Goal: Browse casually: Explore the website without a specific task or goal

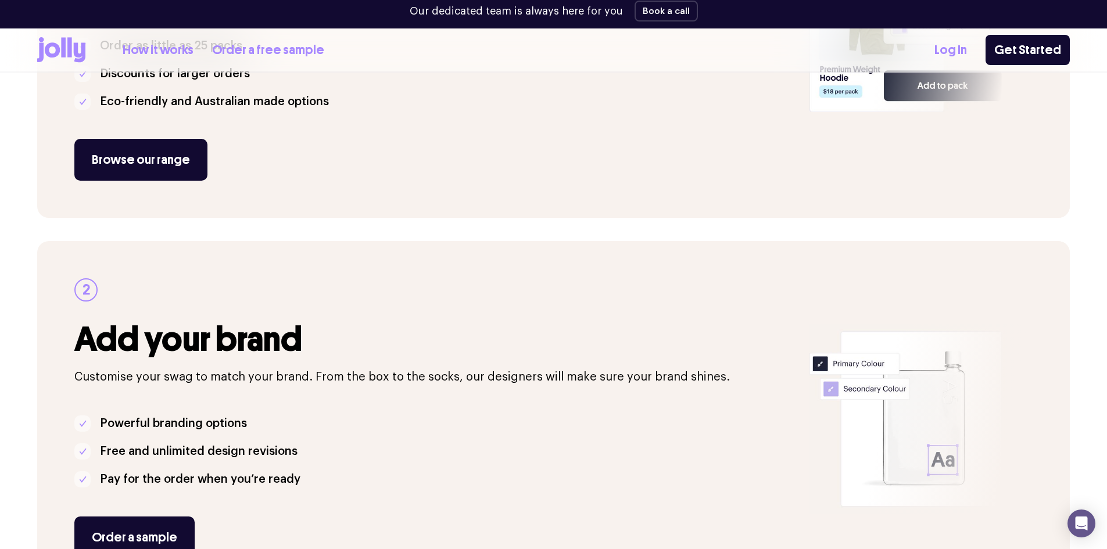
scroll to position [384, 0]
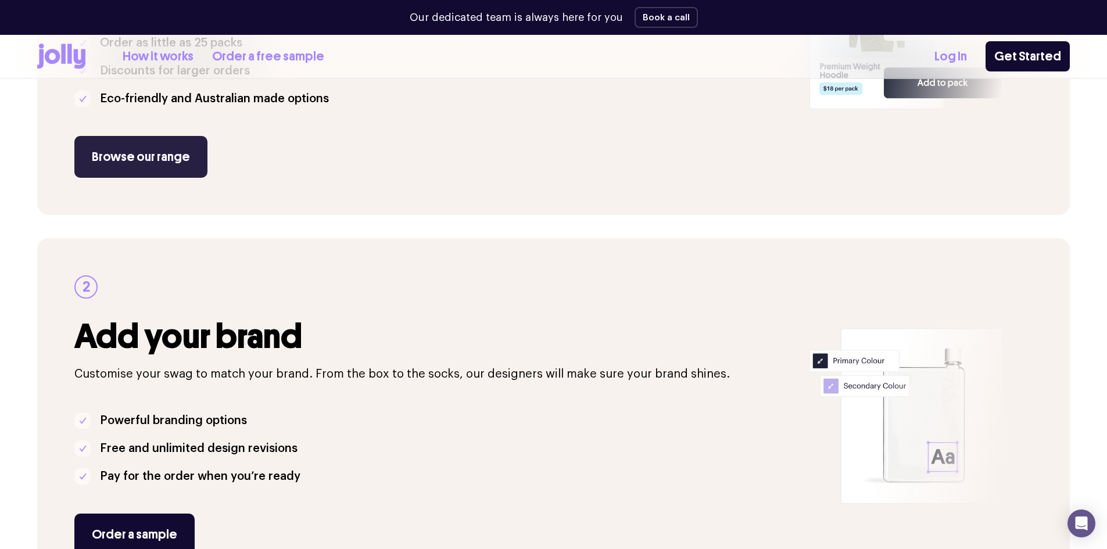
click at [113, 163] on link "Browse our range" at bounding box center [140, 157] width 133 height 42
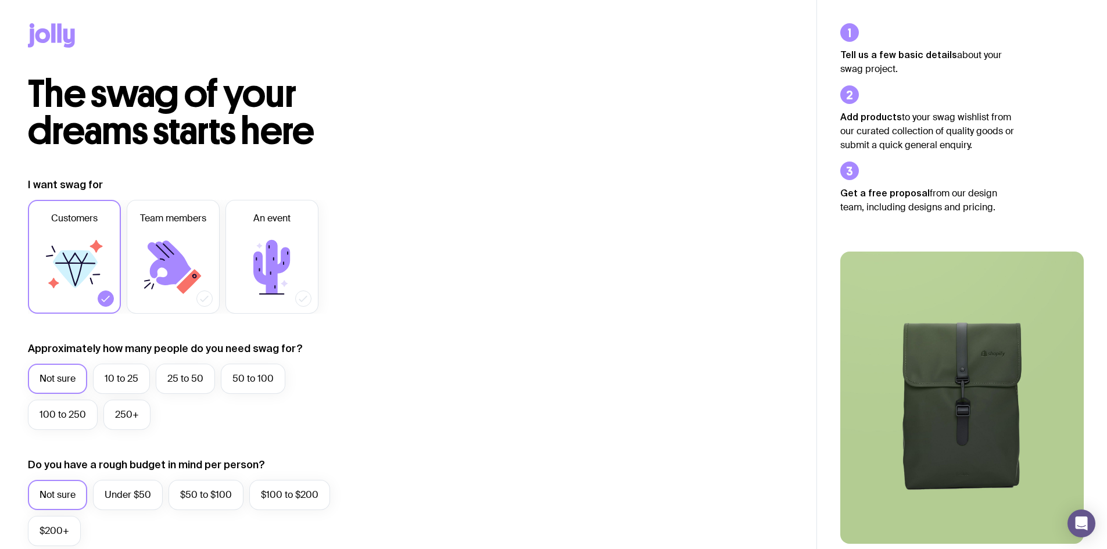
click at [59, 37] on icon at bounding box center [60, 32] width 4 height 19
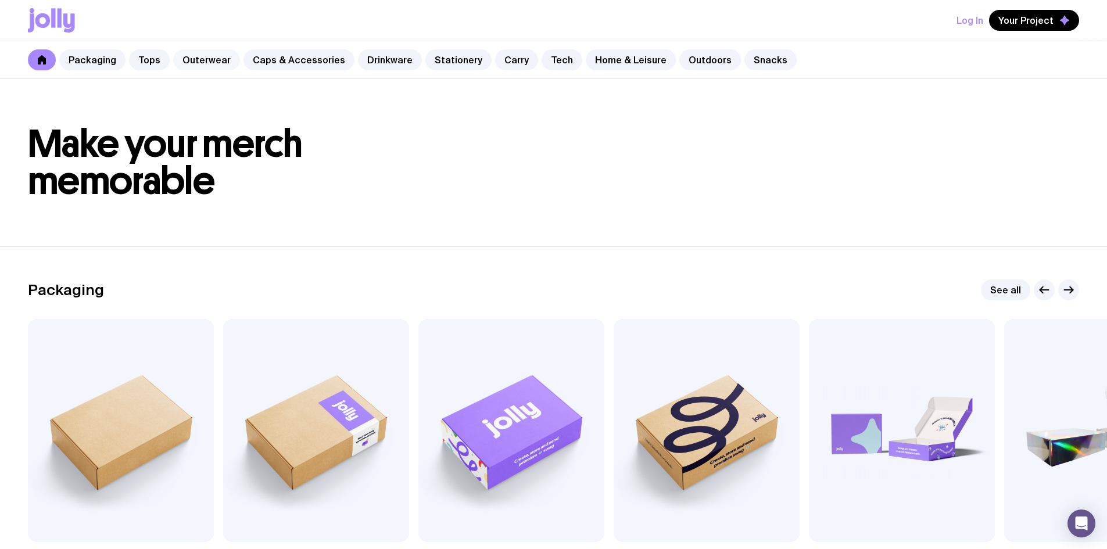
drag, startPoint x: 171, startPoint y: 63, endPoint x: 194, endPoint y: 59, distance: 23.7
click at [194, 59] on link "Outerwear" at bounding box center [206, 59] width 67 height 21
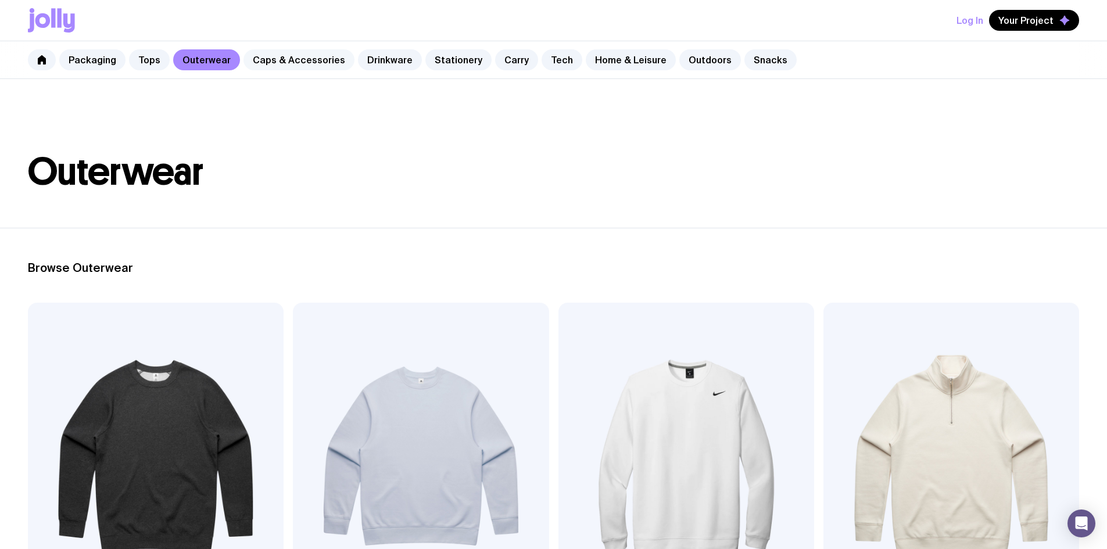
click at [260, 53] on link "Caps & Accessories" at bounding box center [298, 59] width 111 height 21
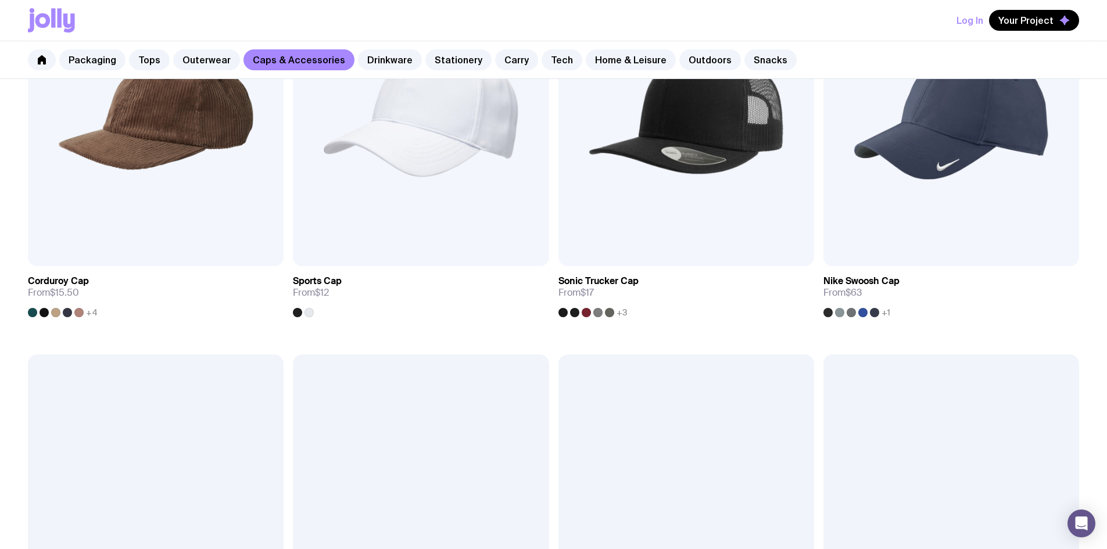
scroll to position [814, 0]
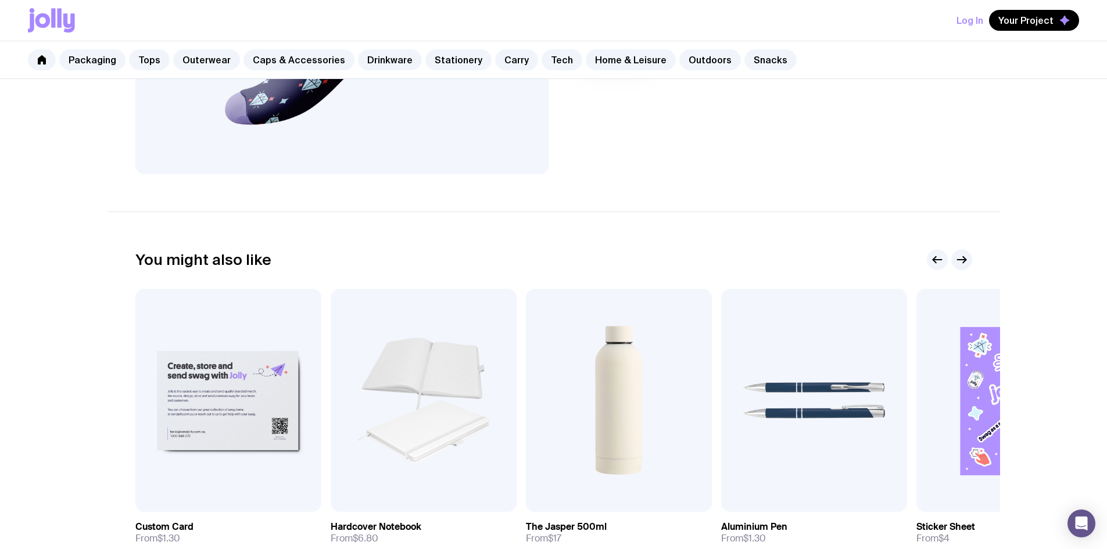
scroll to position [523, 0]
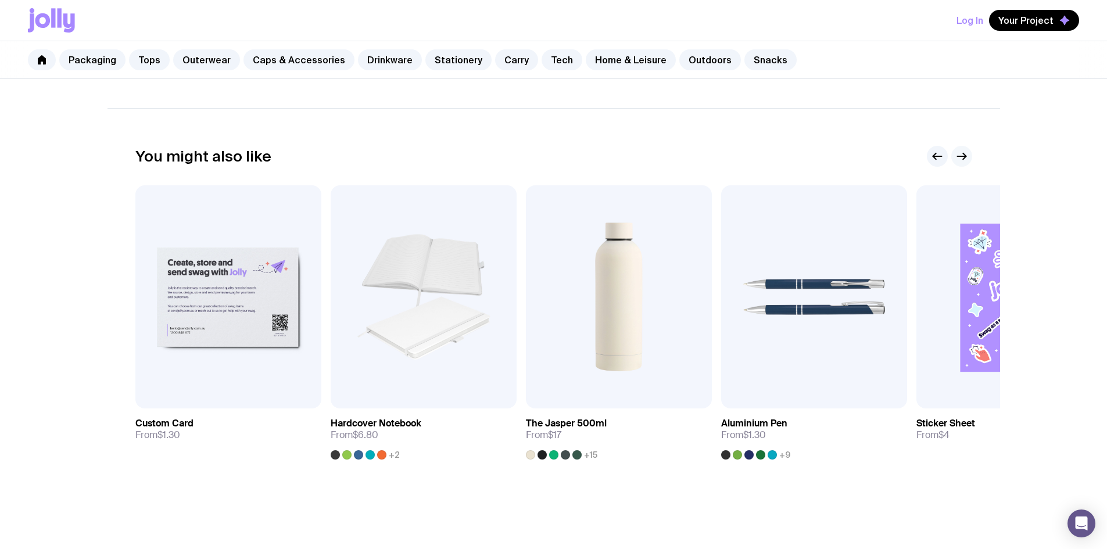
click at [966, 156] on icon "button" at bounding box center [962, 156] width 14 height 14
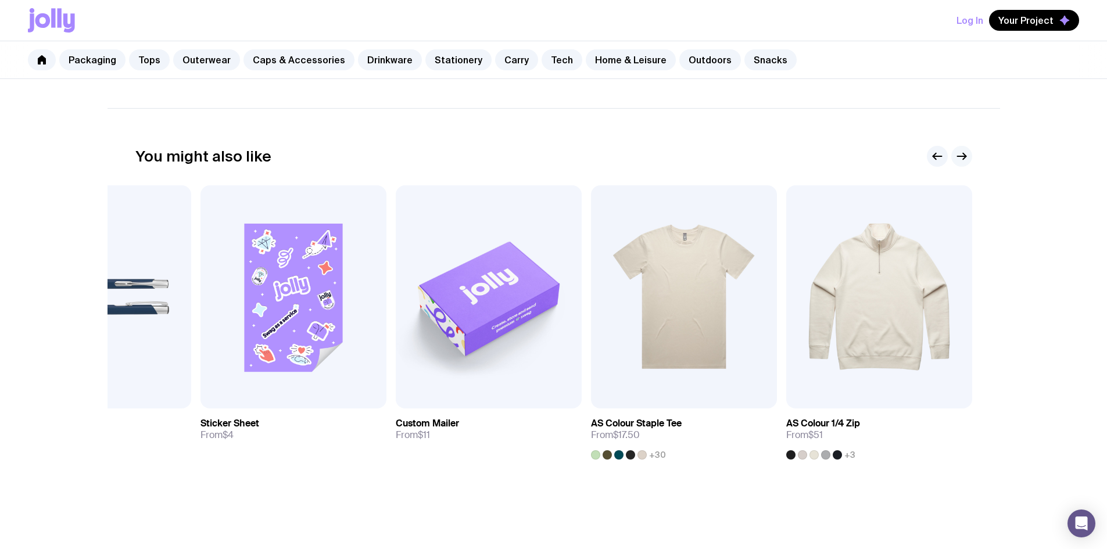
click at [966, 156] on icon "button" at bounding box center [962, 156] width 14 height 14
click at [893, 340] on img at bounding box center [879, 296] width 186 height 223
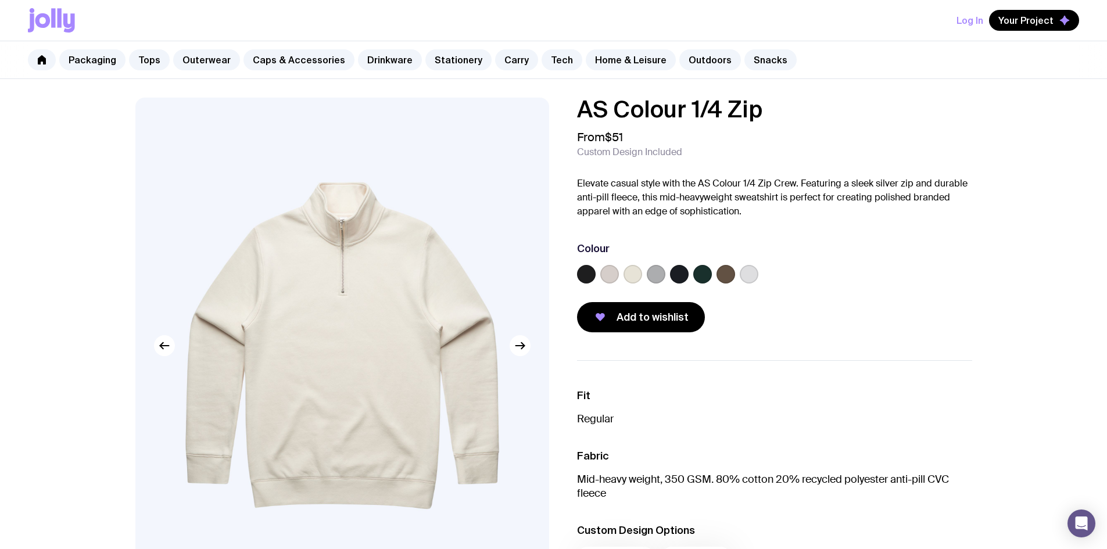
click at [672, 277] on label at bounding box center [679, 274] width 19 height 19
click at [0, 0] on input "radio" at bounding box center [0, 0] width 0 height 0
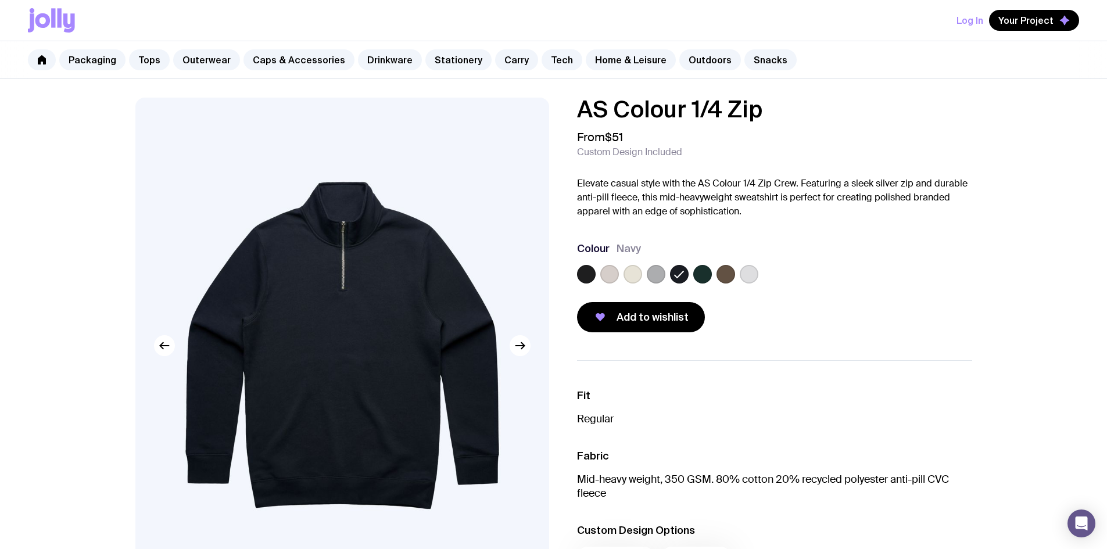
click at [304, 272] on img at bounding box center [342, 346] width 414 height 496
click at [611, 281] on label at bounding box center [609, 274] width 19 height 19
click at [0, 0] on input "radio" at bounding box center [0, 0] width 0 height 0
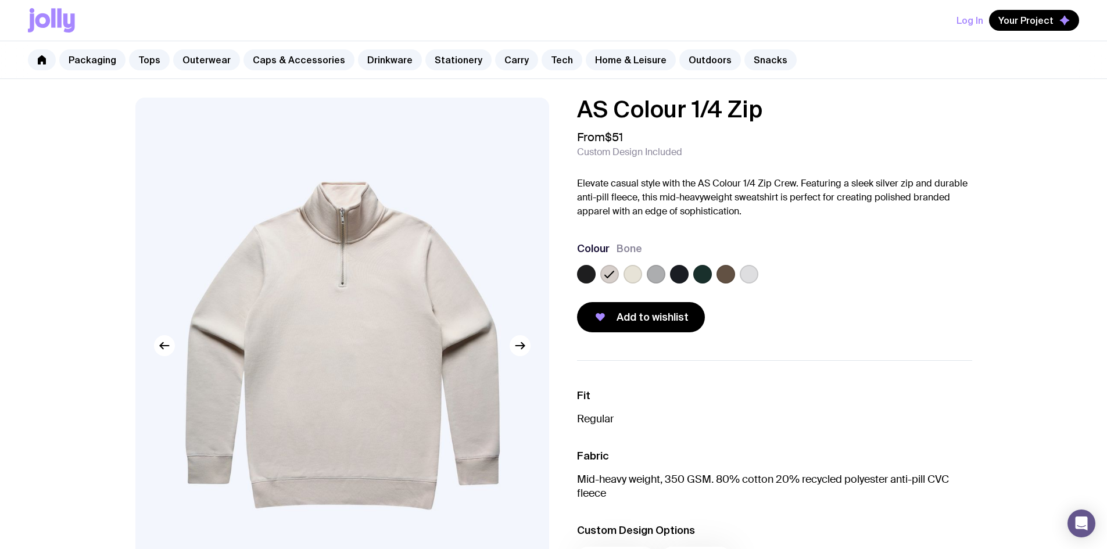
click at [632, 280] on label at bounding box center [633, 274] width 19 height 19
click at [0, 0] on input "radio" at bounding box center [0, 0] width 0 height 0
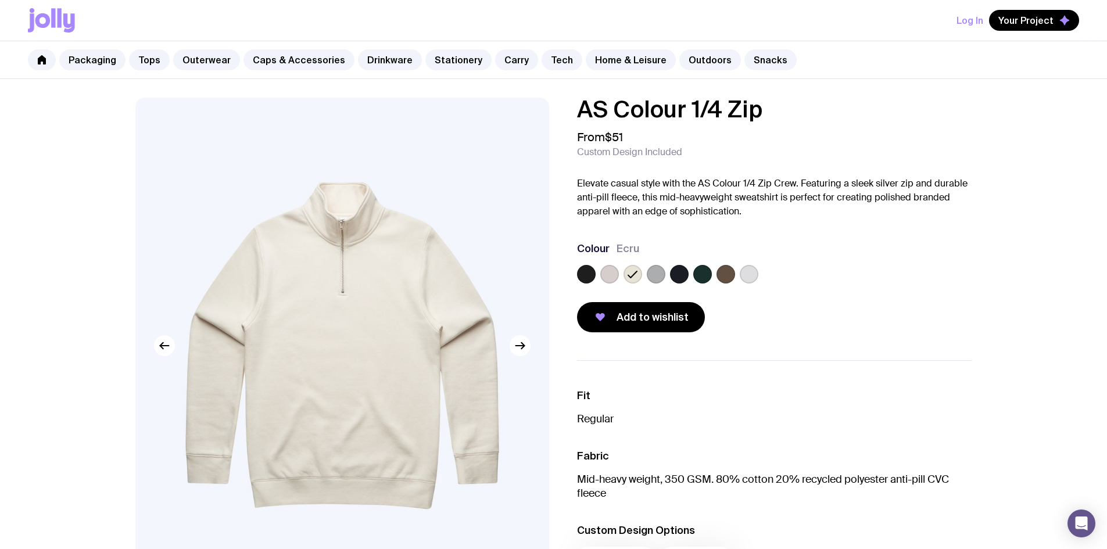
click at [661, 273] on label at bounding box center [656, 274] width 19 height 19
click at [0, 0] on input "radio" at bounding box center [0, 0] width 0 height 0
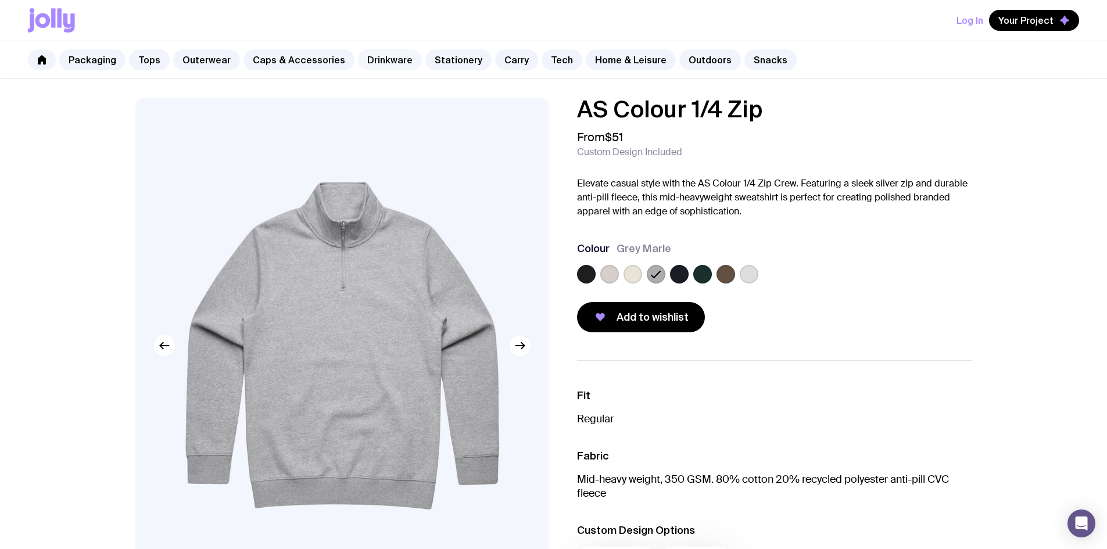
click at [402, 62] on link "Drinkware" at bounding box center [390, 59] width 64 height 21
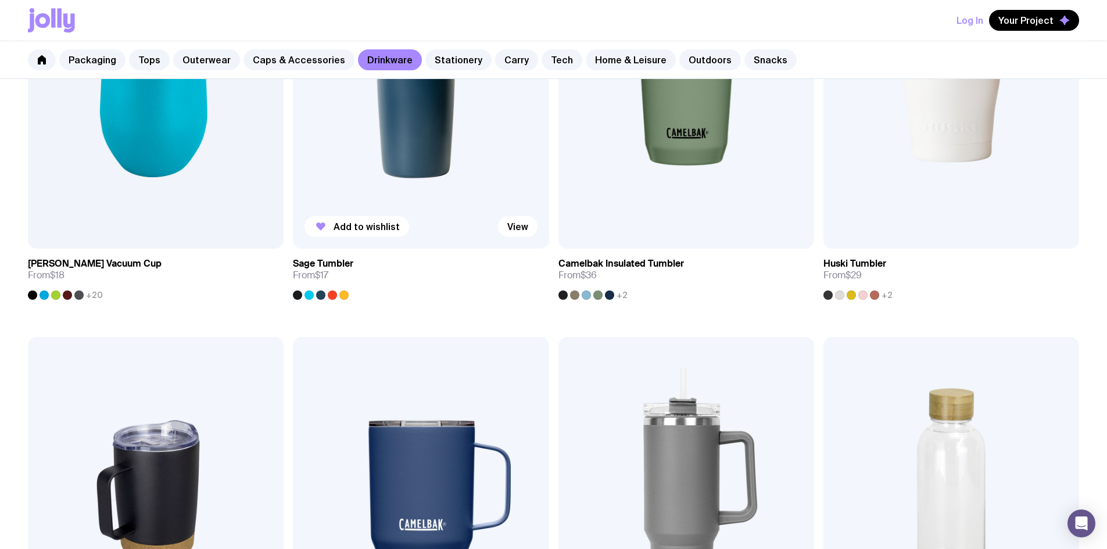
scroll to position [755, 0]
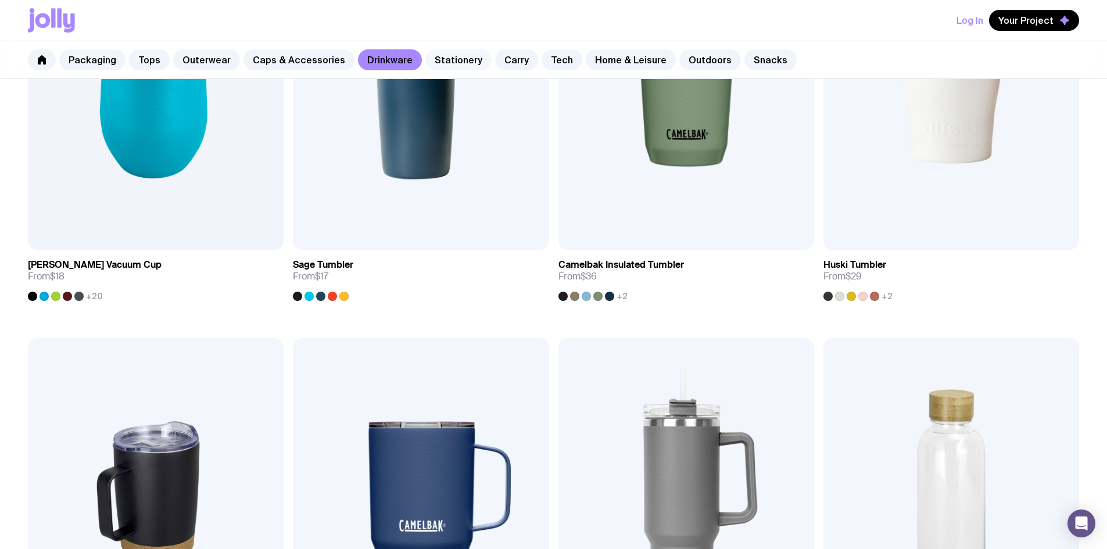
click at [448, 65] on link "Stationery" at bounding box center [458, 59] width 66 height 21
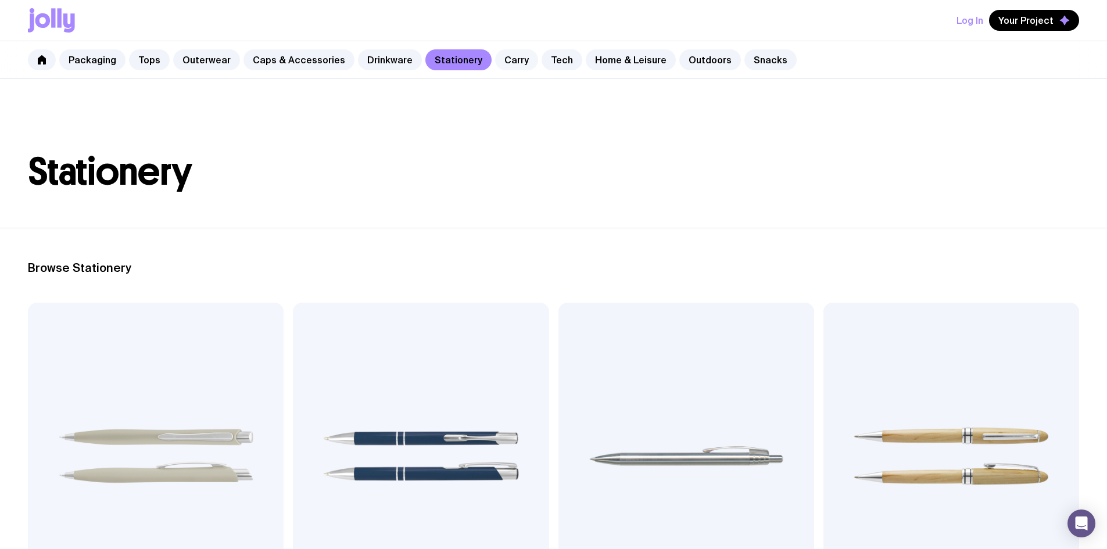
click at [511, 63] on link "Carry" at bounding box center [516, 59] width 43 height 21
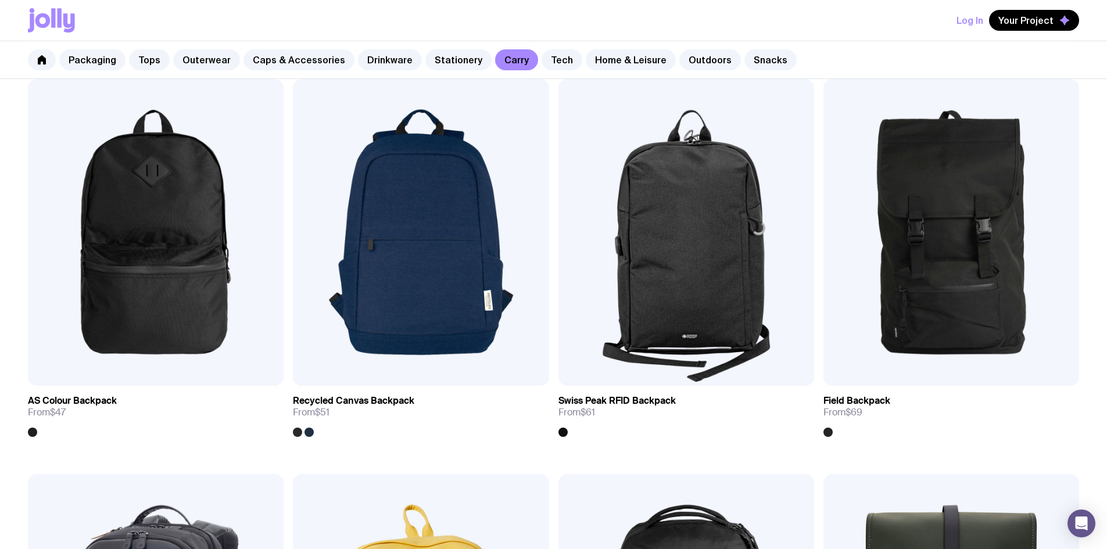
scroll to position [1104, 0]
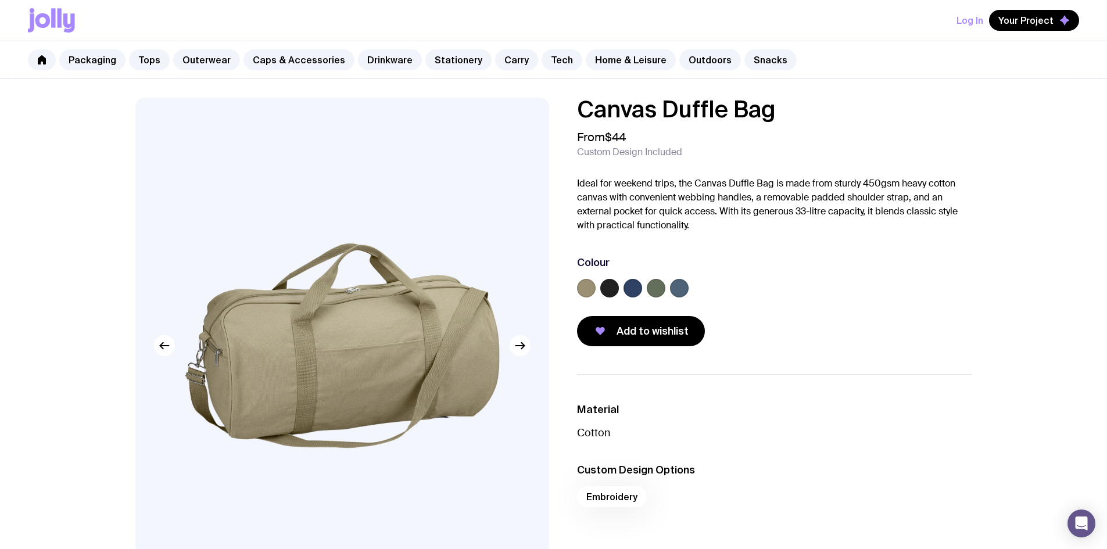
click at [635, 292] on label at bounding box center [633, 288] width 19 height 19
click at [0, 0] on input "radio" at bounding box center [0, 0] width 0 height 0
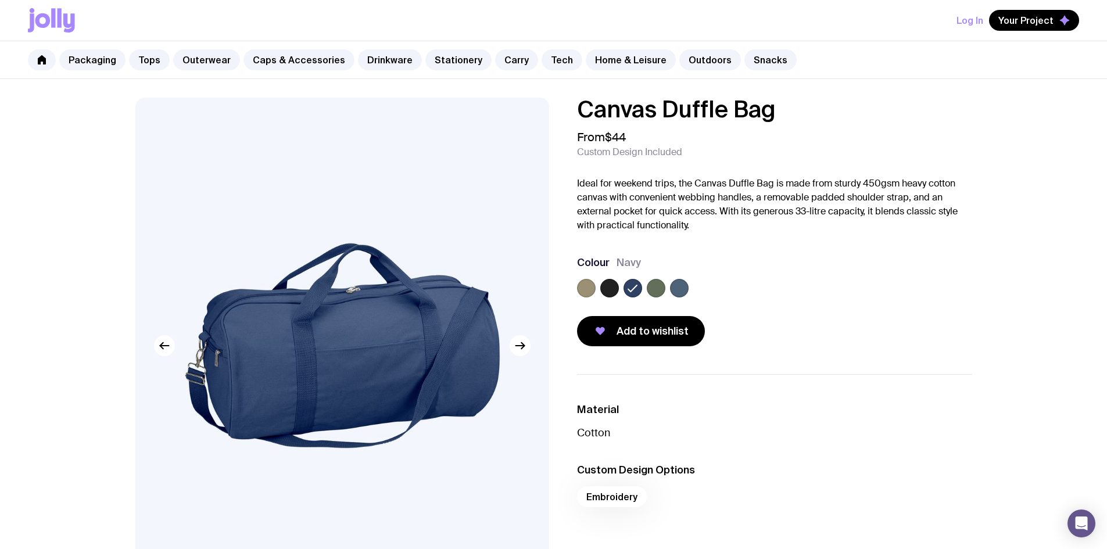
click at [680, 289] on label at bounding box center [679, 288] width 19 height 19
click at [0, 0] on input "radio" at bounding box center [0, 0] width 0 height 0
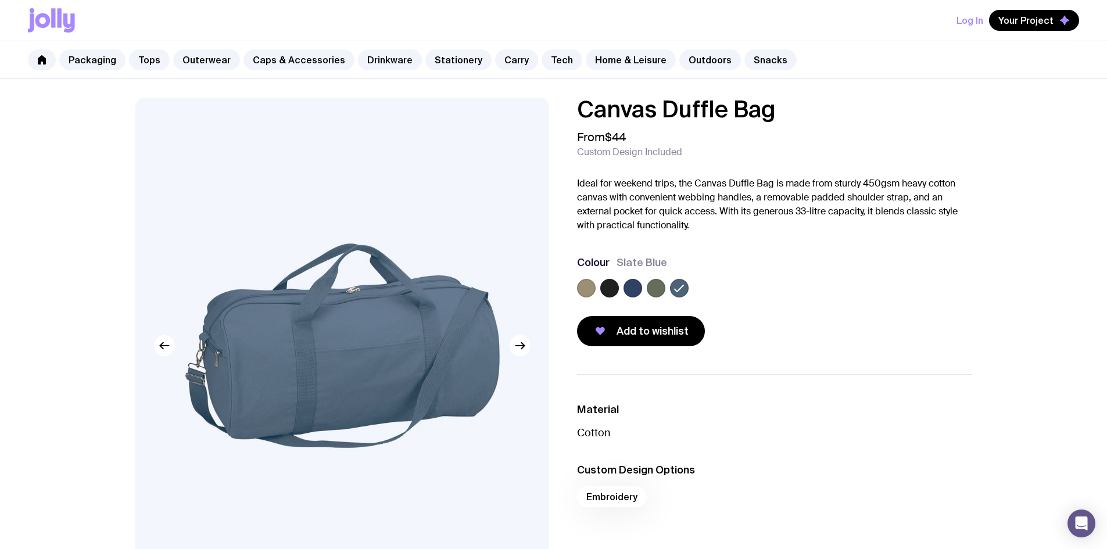
click at [635, 289] on label at bounding box center [633, 288] width 19 height 19
click at [0, 0] on input "radio" at bounding box center [0, 0] width 0 height 0
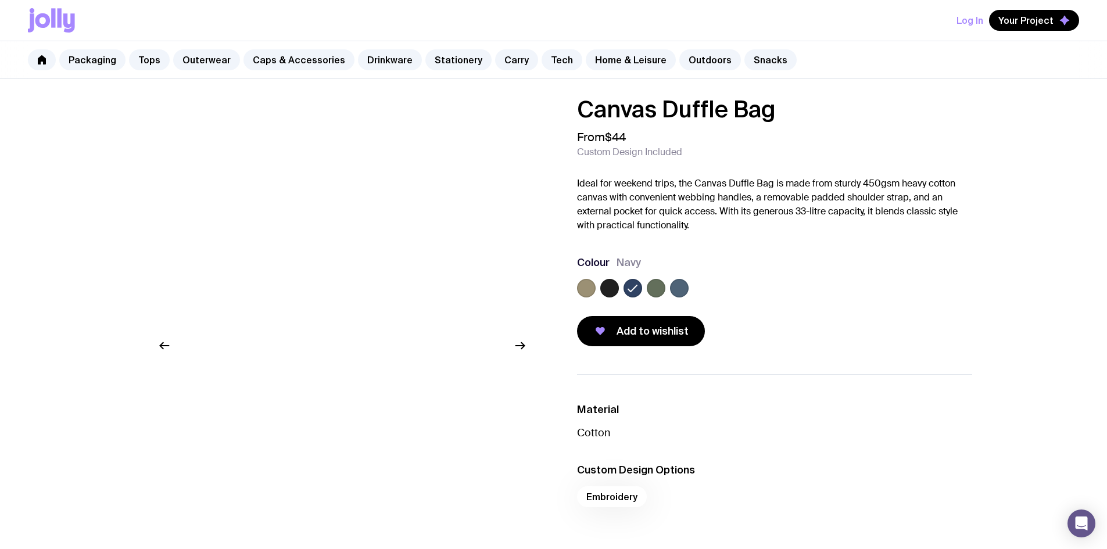
click at [619, 288] on div at bounding box center [774, 290] width 395 height 23
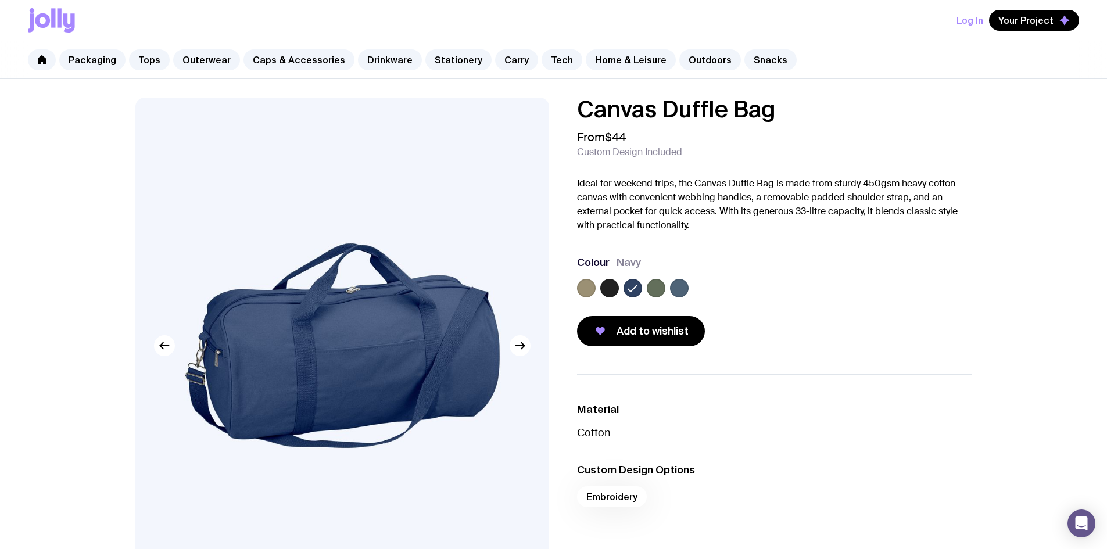
click at [613, 288] on label at bounding box center [609, 288] width 19 height 19
click at [0, 0] on input "radio" at bounding box center [0, 0] width 0 height 0
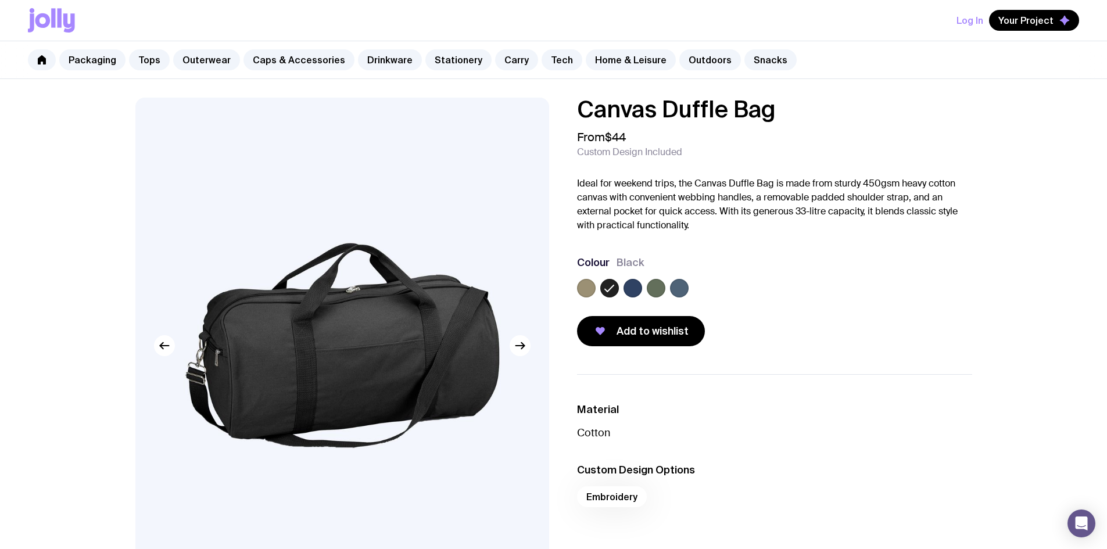
click at [628, 288] on label at bounding box center [633, 288] width 19 height 19
click at [0, 0] on input "radio" at bounding box center [0, 0] width 0 height 0
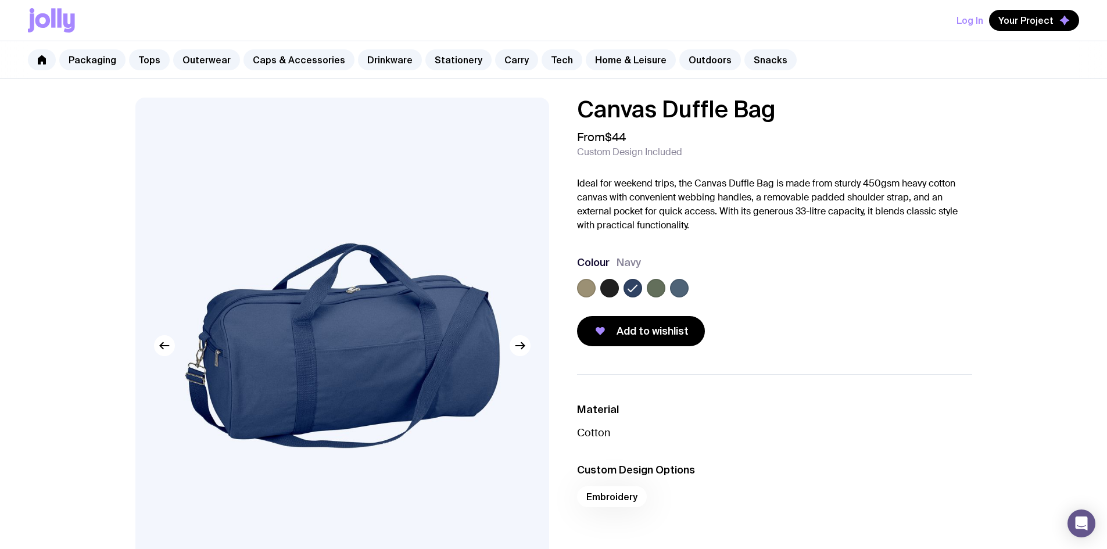
click at [651, 292] on label at bounding box center [656, 288] width 19 height 19
click at [0, 0] on input "radio" at bounding box center [0, 0] width 0 height 0
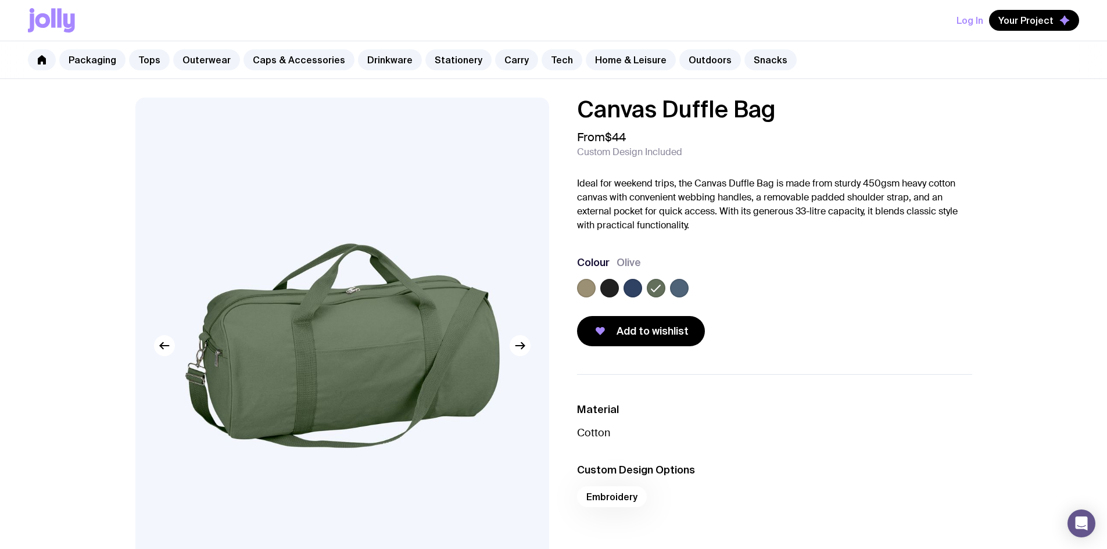
click at [607, 291] on label at bounding box center [609, 288] width 19 height 19
click at [0, 0] on input "radio" at bounding box center [0, 0] width 0 height 0
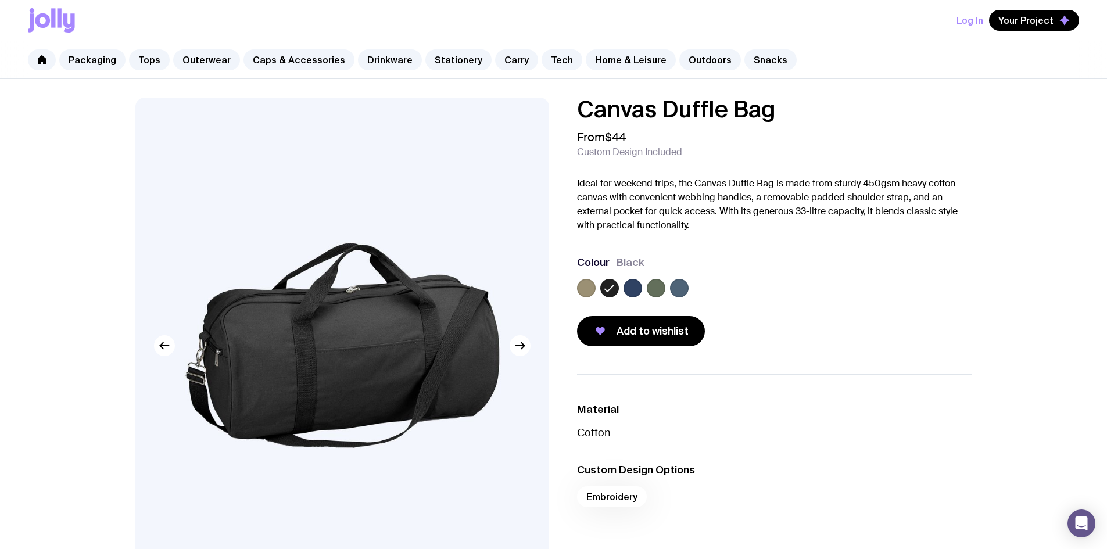
click at [586, 291] on label at bounding box center [586, 288] width 19 height 19
click at [0, 0] on input "radio" at bounding box center [0, 0] width 0 height 0
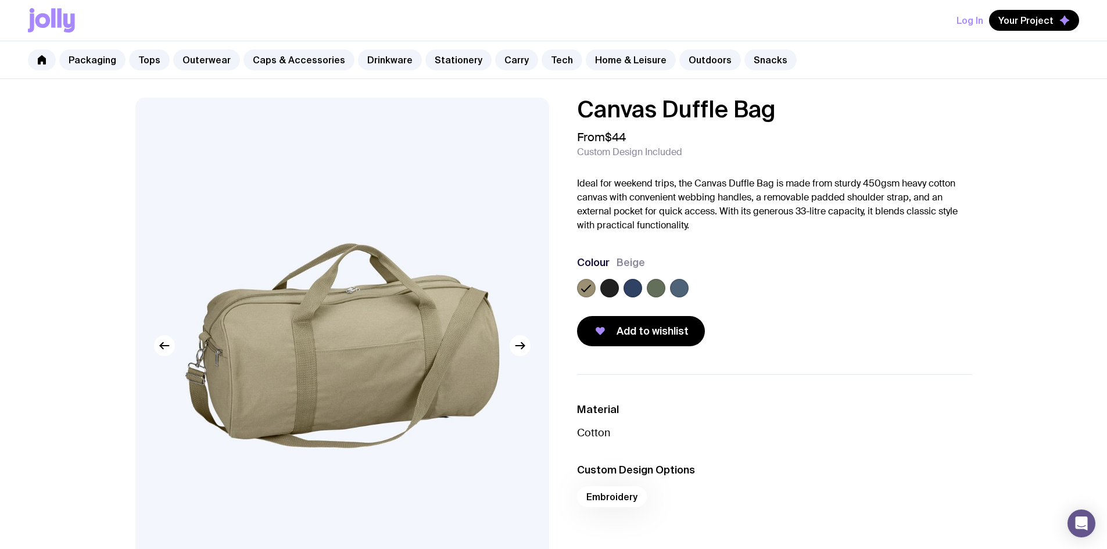
click at [632, 285] on label at bounding box center [633, 288] width 19 height 19
click at [0, 0] on input "radio" at bounding box center [0, 0] width 0 height 0
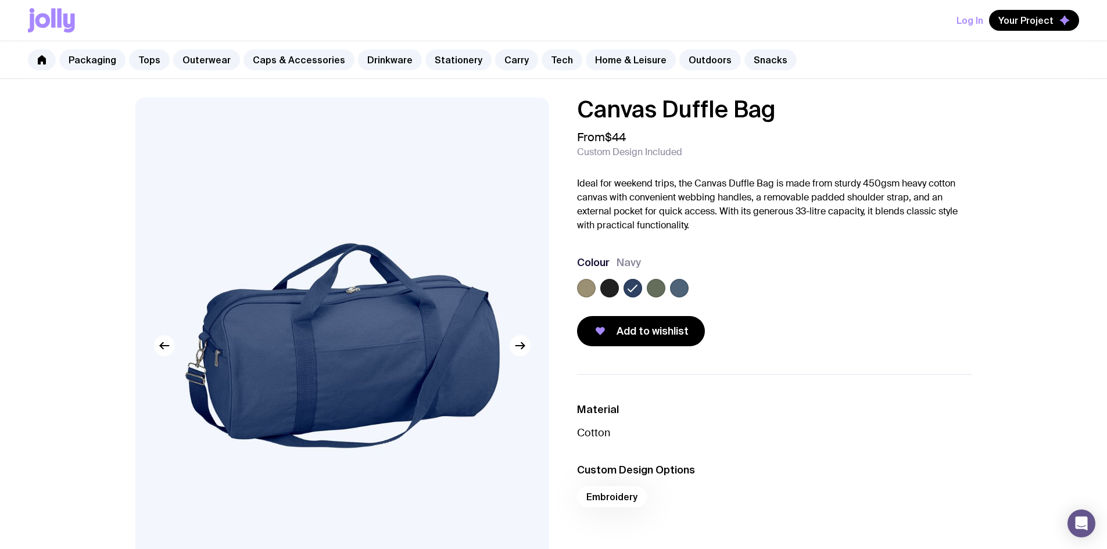
click at [613, 287] on label at bounding box center [609, 288] width 19 height 19
click at [0, 0] on input "radio" at bounding box center [0, 0] width 0 height 0
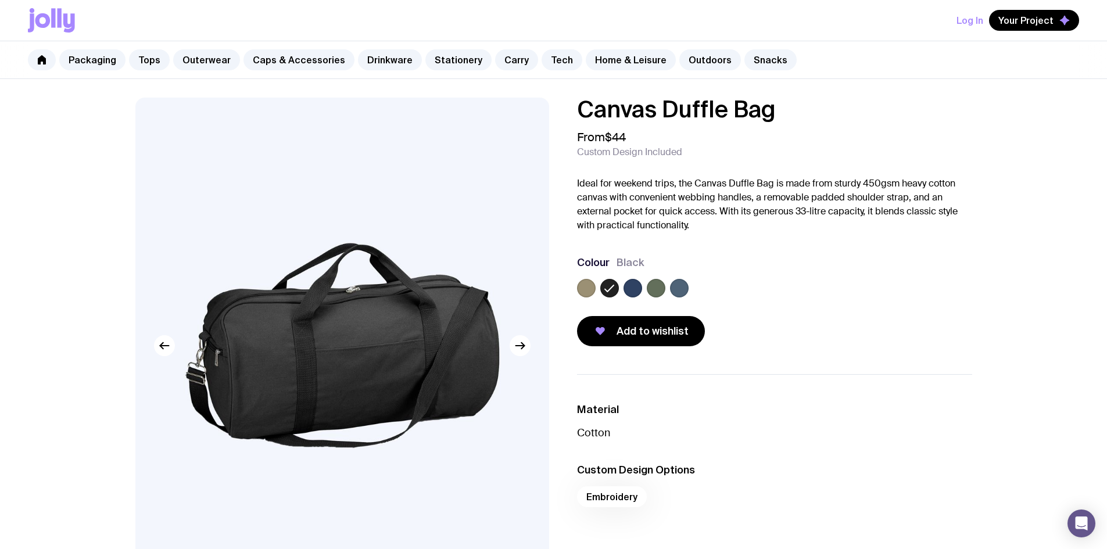
click at [594, 291] on label at bounding box center [586, 288] width 19 height 19
click at [0, 0] on input "radio" at bounding box center [0, 0] width 0 height 0
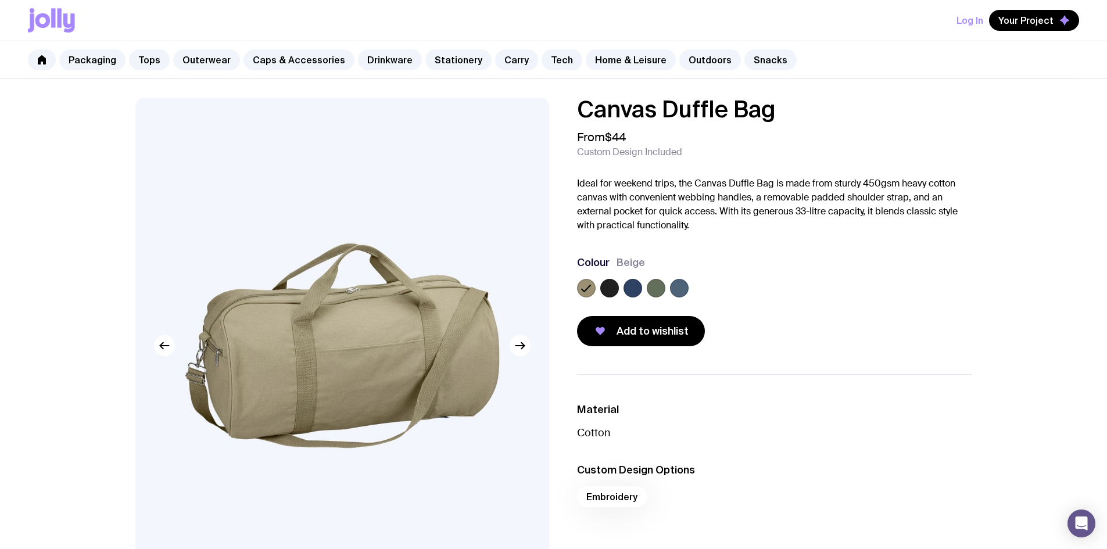
click at [668, 289] on div at bounding box center [774, 290] width 395 height 23
click at [676, 289] on label at bounding box center [679, 288] width 19 height 19
click at [0, 0] on input "radio" at bounding box center [0, 0] width 0 height 0
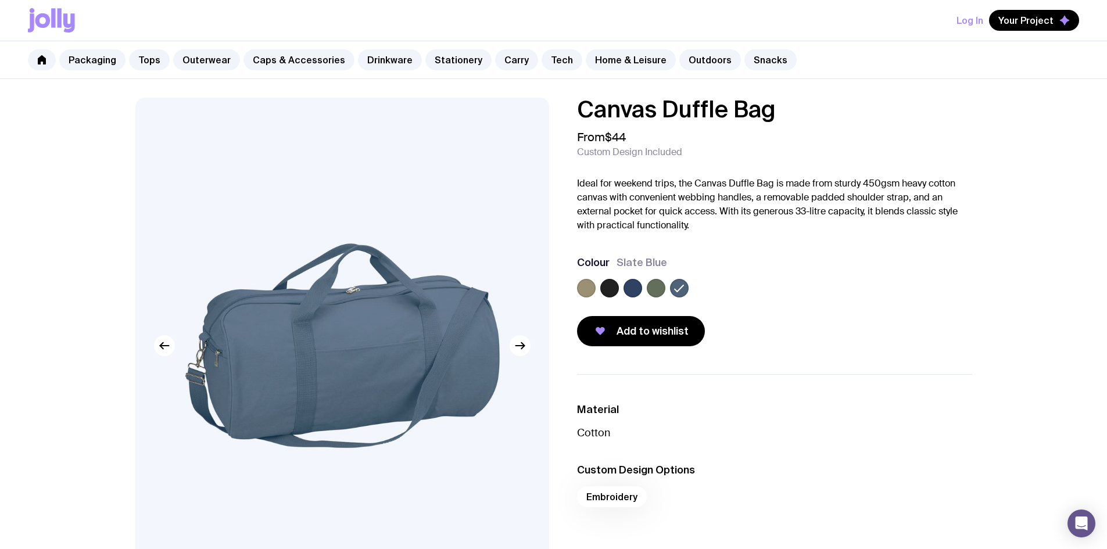
click at [661, 289] on label at bounding box center [656, 288] width 19 height 19
click at [0, 0] on input "radio" at bounding box center [0, 0] width 0 height 0
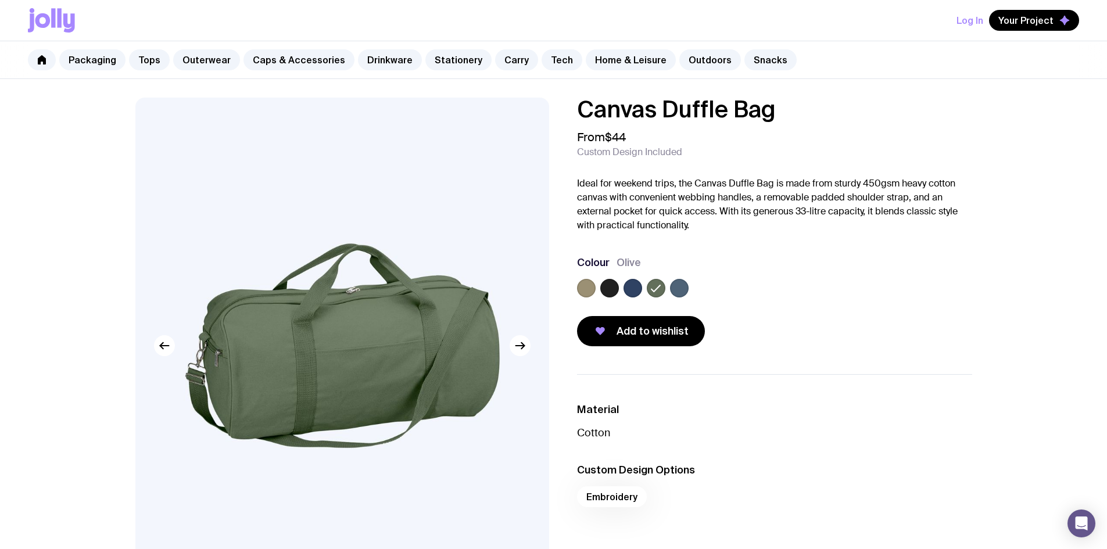
click at [625, 289] on label at bounding box center [633, 288] width 19 height 19
click at [0, 0] on input "radio" at bounding box center [0, 0] width 0 height 0
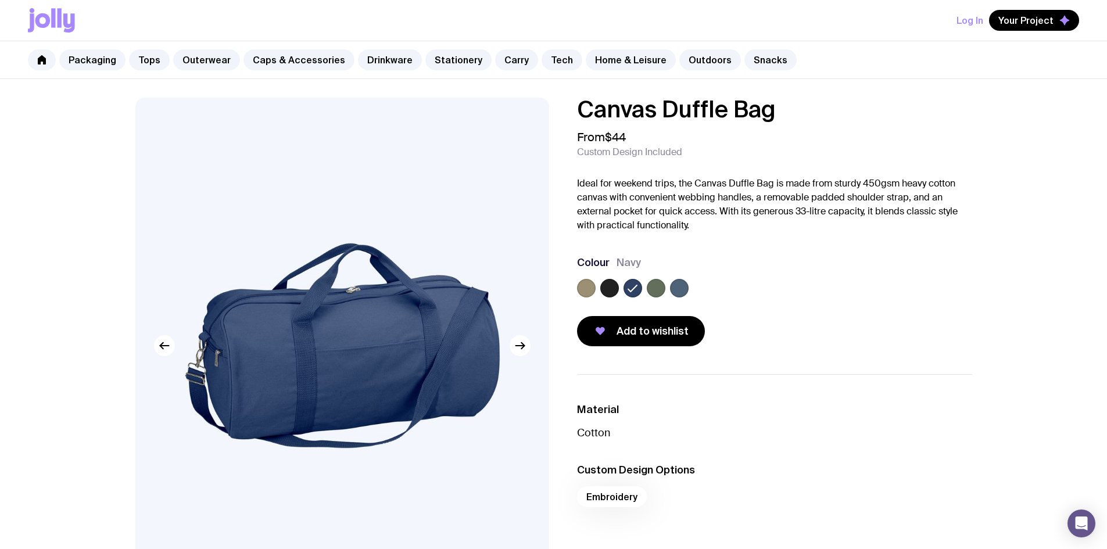
click at [657, 280] on label at bounding box center [656, 288] width 19 height 19
click at [0, 0] on input "radio" at bounding box center [0, 0] width 0 height 0
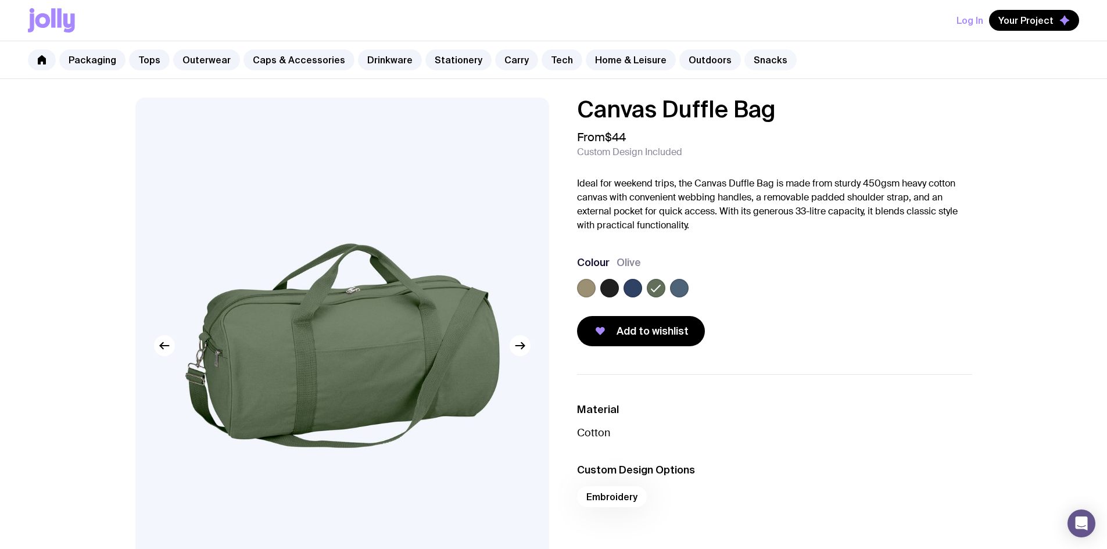
click at [744, 59] on link "Snacks" at bounding box center [770, 59] width 52 height 21
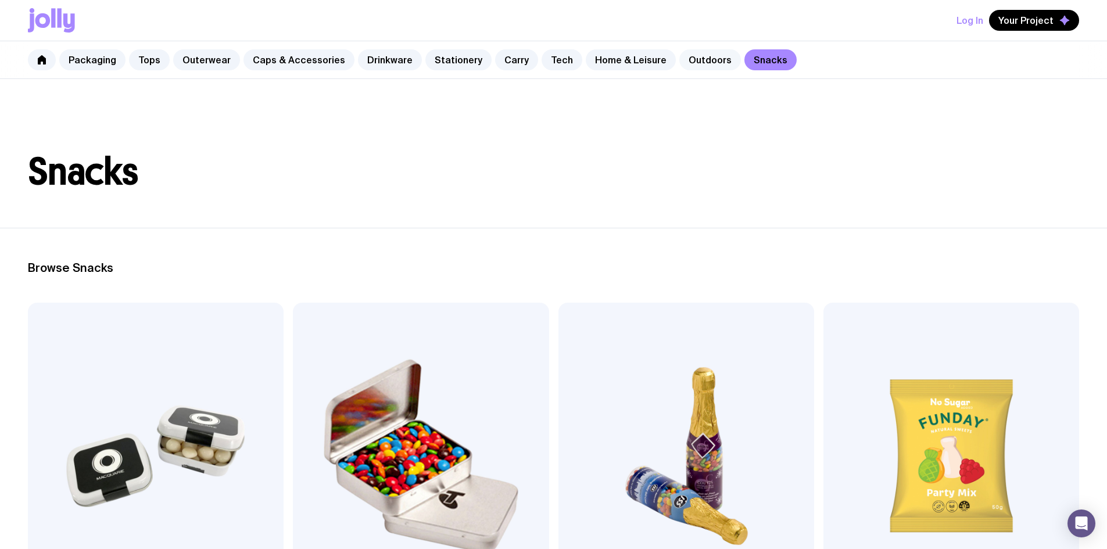
click at [704, 64] on link "Outdoors" at bounding box center [710, 59] width 62 height 21
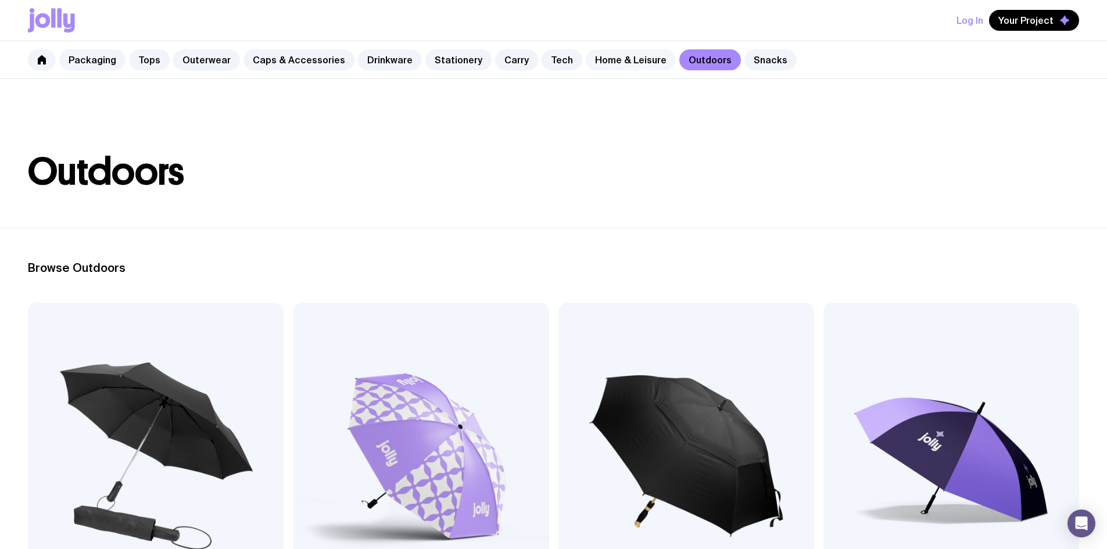
click at [597, 53] on link "Home & Leisure" at bounding box center [631, 59] width 90 height 21
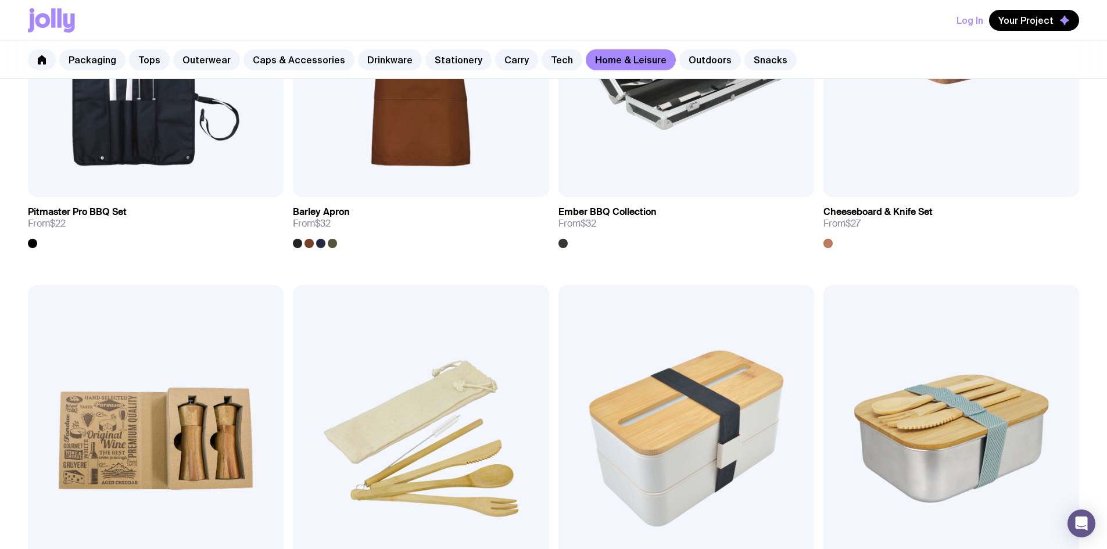
scroll to position [1220, 0]
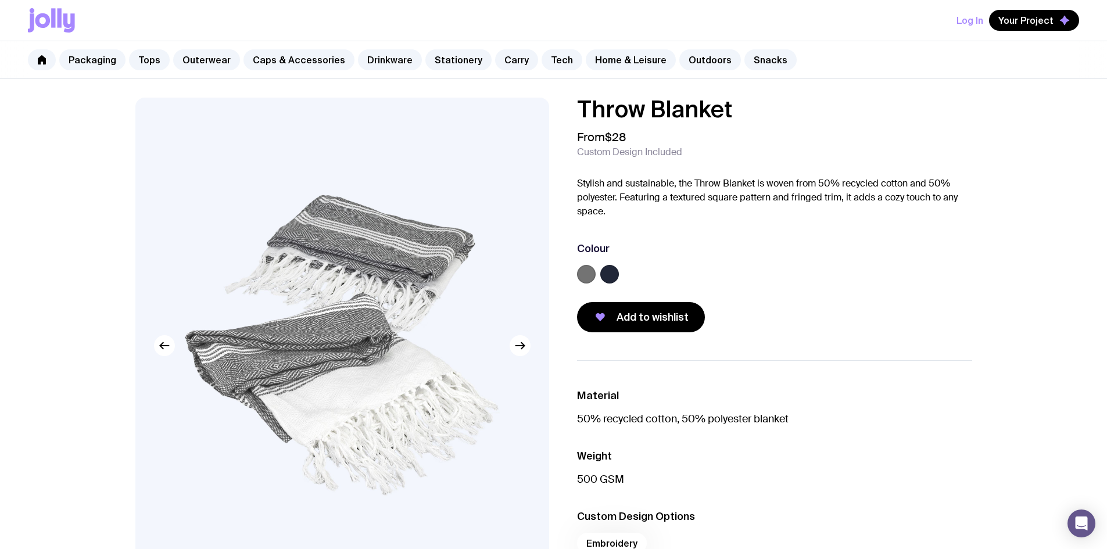
click at [606, 277] on label at bounding box center [609, 274] width 19 height 19
click at [0, 0] on input "radio" at bounding box center [0, 0] width 0 height 0
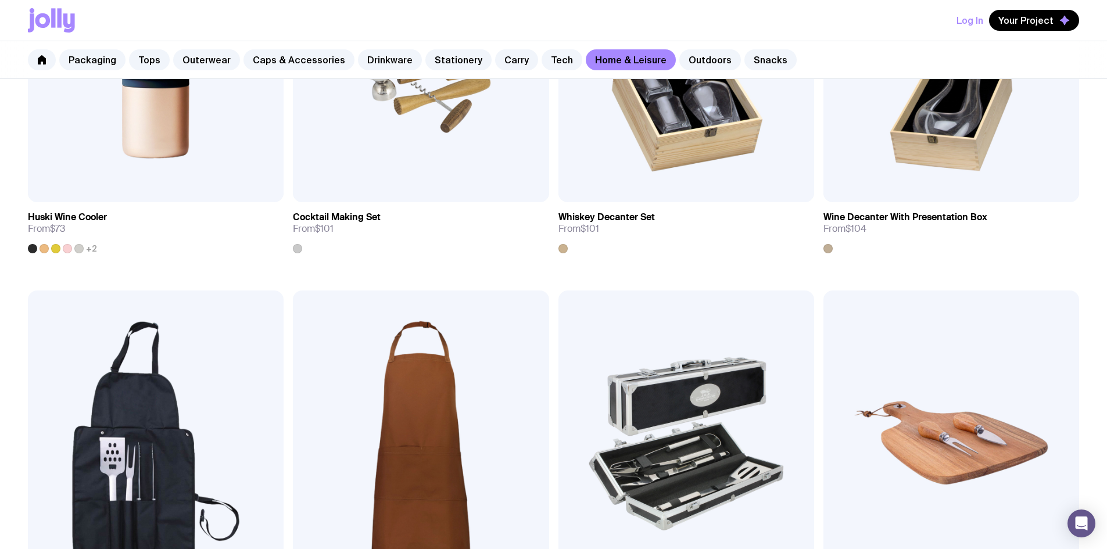
scroll to position [762, 0]
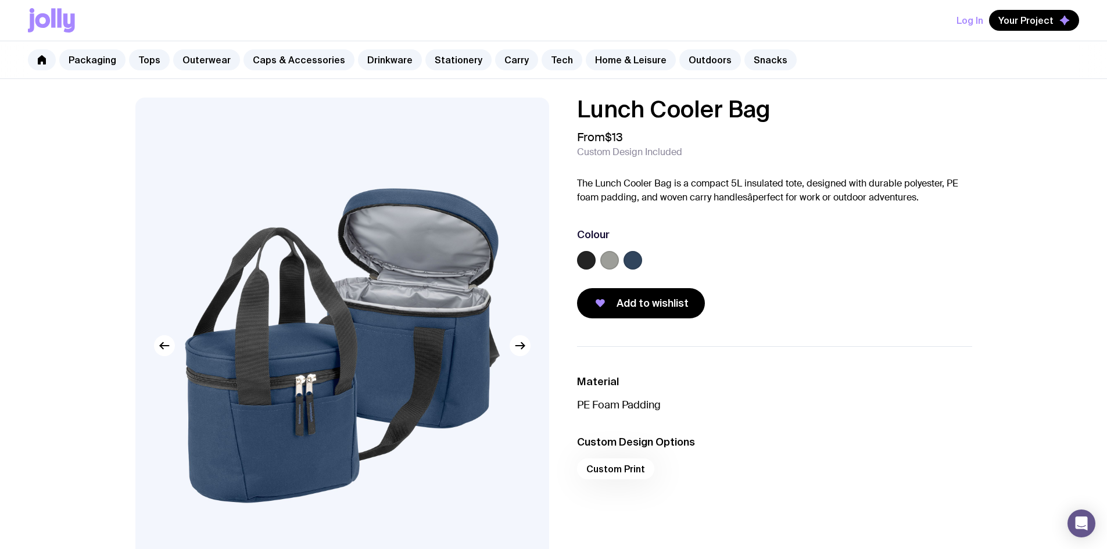
click at [630, 261] on label at bounding box center [633, 260] width 19 height 19
click at [0, 0] on input "radio" at bounding box center [0, 0] width 0 height 0
click at [615, 263] on label at bounding box center [609, 260] width 19 height 19
click at [0, 0] on input "radio" at bounding box center [0, 0] width 0 height 0
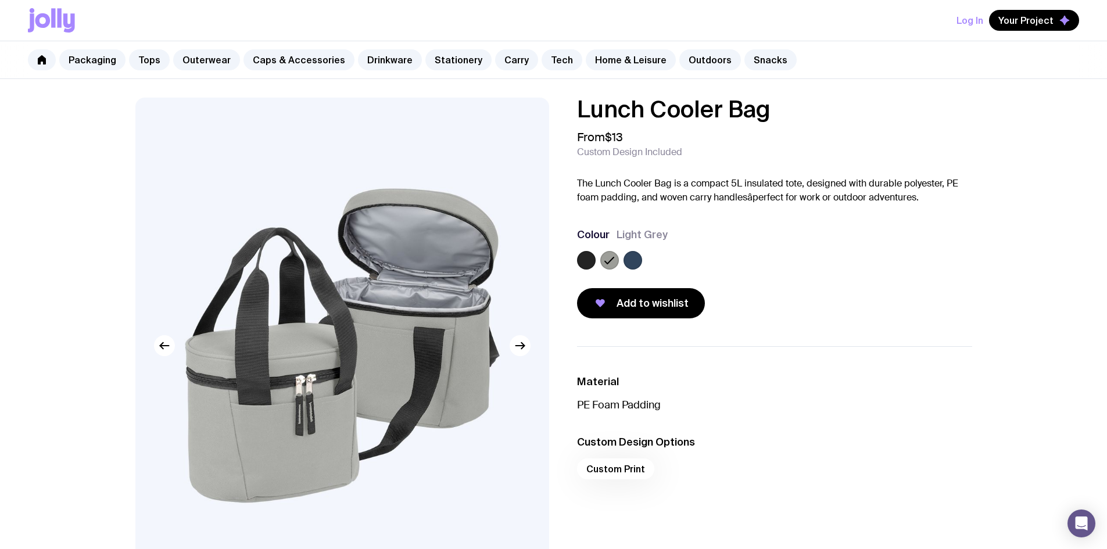
click at [591, 262] on label at bounding box center [586, 260] width 19 height 19
click at [0, 0] on input "radio" at bounding box center [0, 0] width 0 height 0
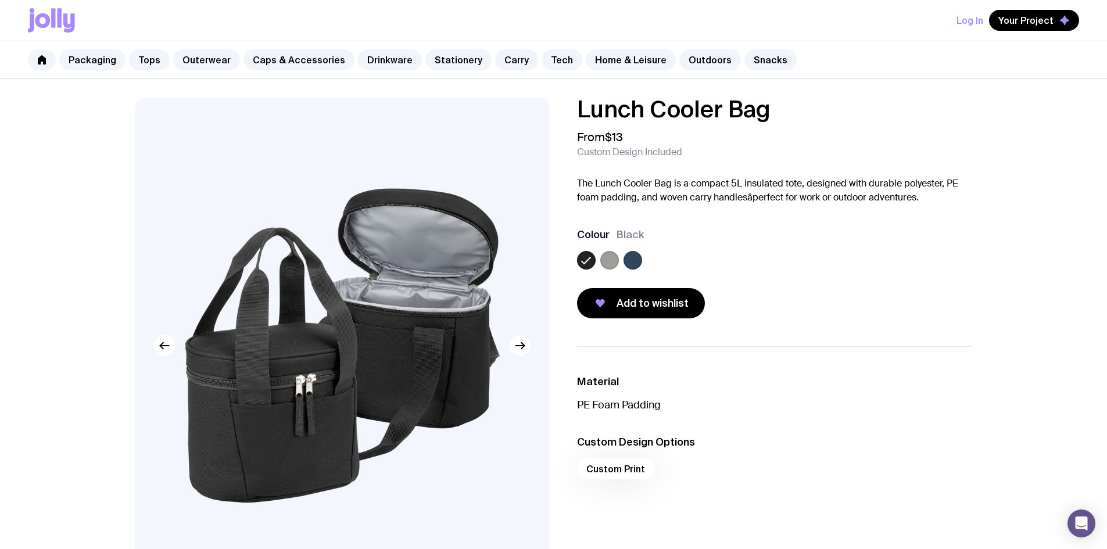
click at [640, 253] on div at bounding box center [633, 260] width 19 height 19
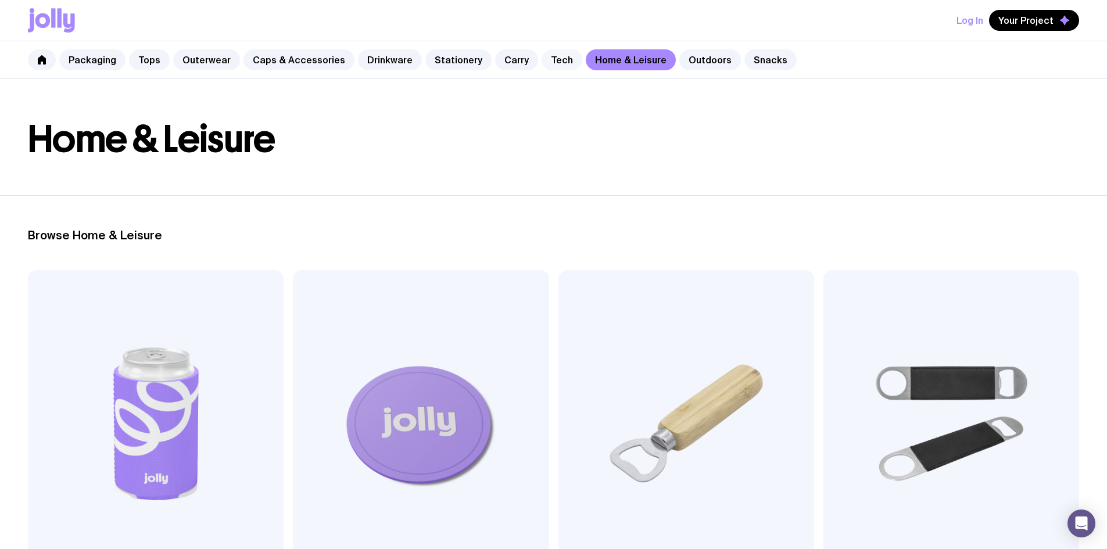
scroll to position [7, 0]
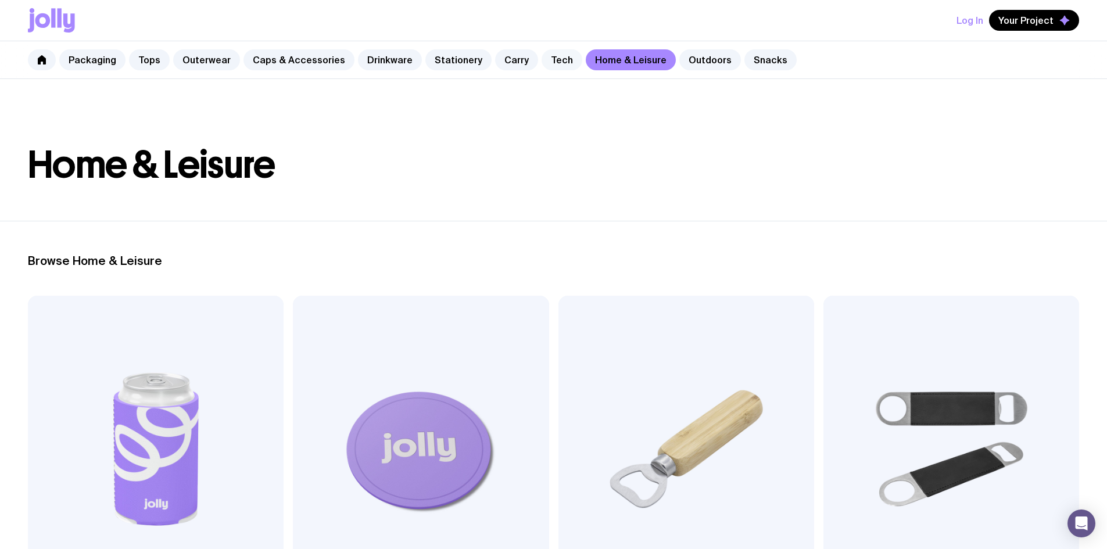
click at [554, 58] on link "Tech" at bounding box center [562, 59] width 41 height 21
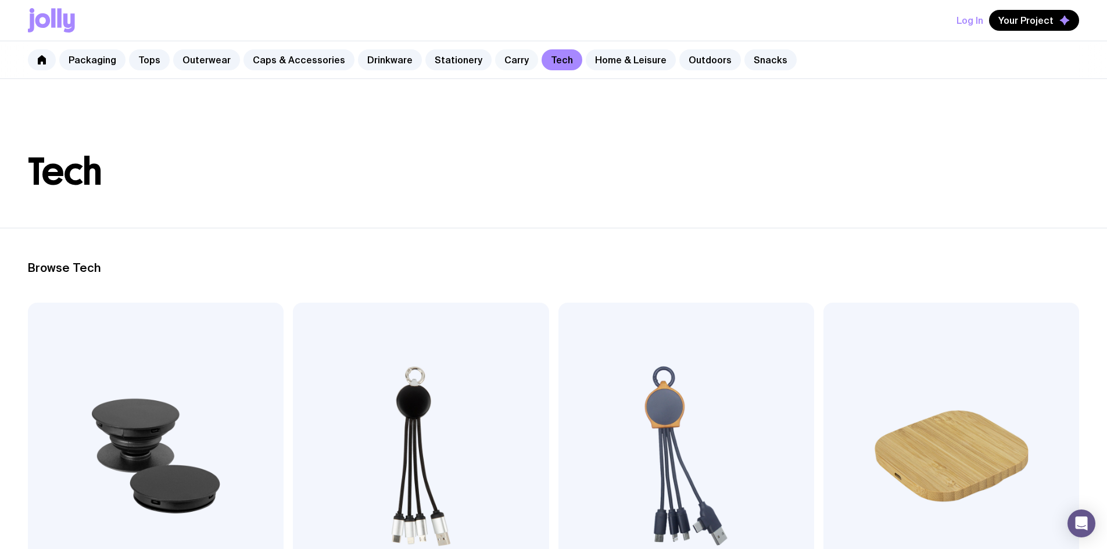
click at [495, 63] on link "Carry" at bounding box center [516, 59] width 43 height 21
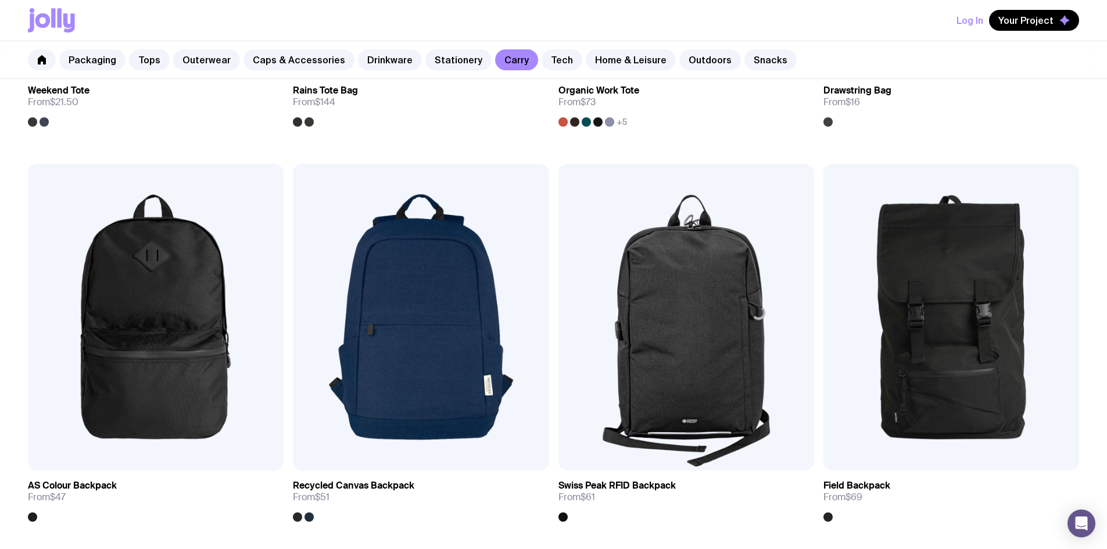
scroll to position [1220, 0]
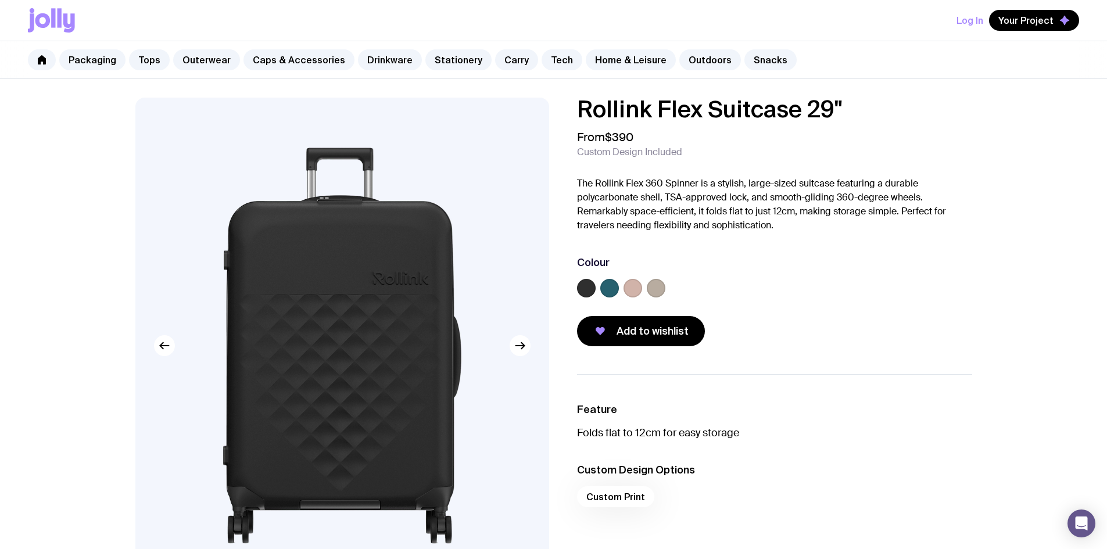
click at [632, 295] on label at bounding box center [633, 288] width 19 height 19
click at [0, 0] on input "radio" at bounding box center [0, 0] width 0 height 0
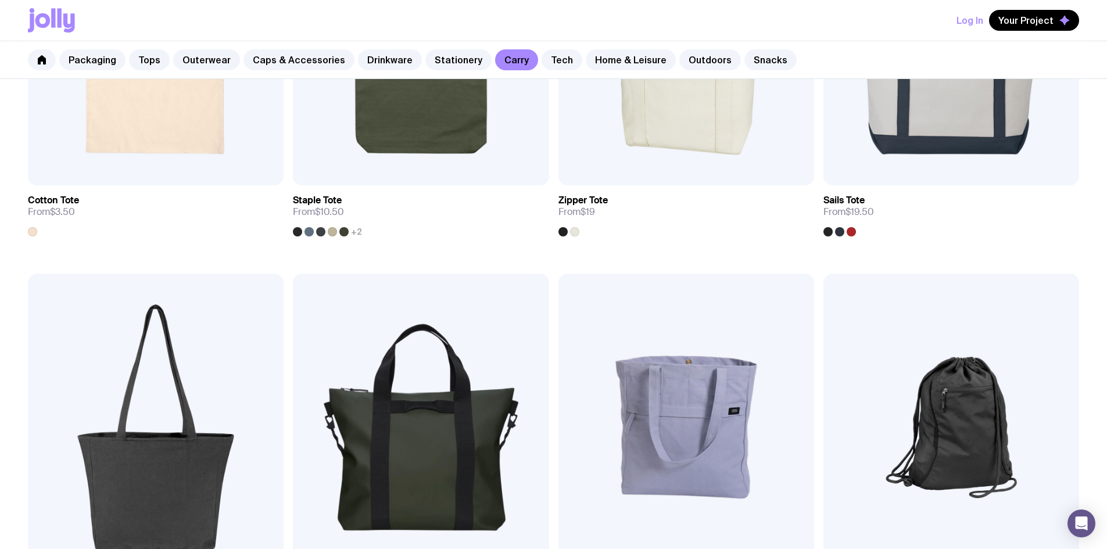
scroll to position [298, 0]
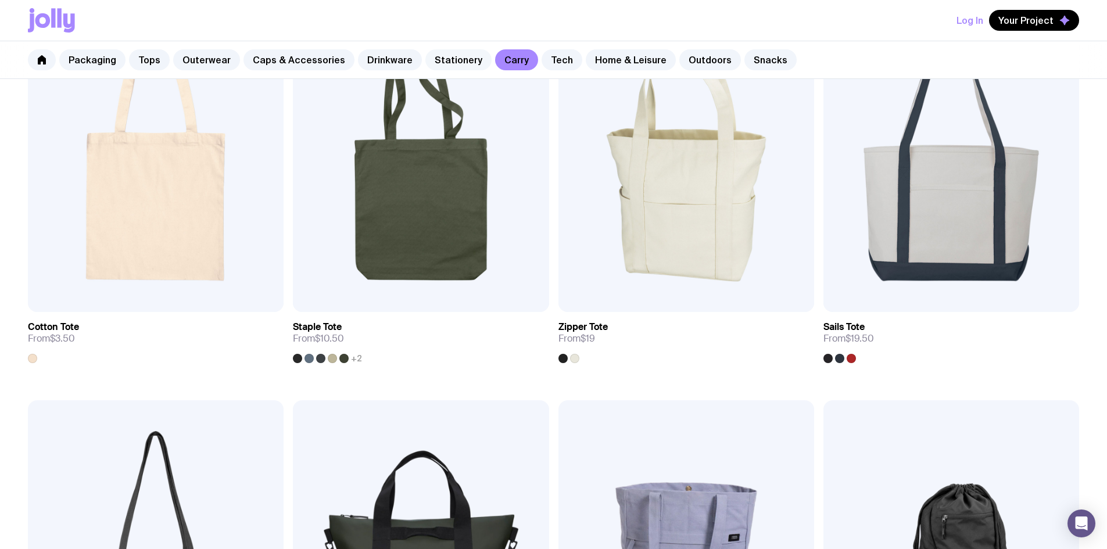
click at [446, 55] on link "Stationery" at bounding box center [458, 59] width 66 height 21
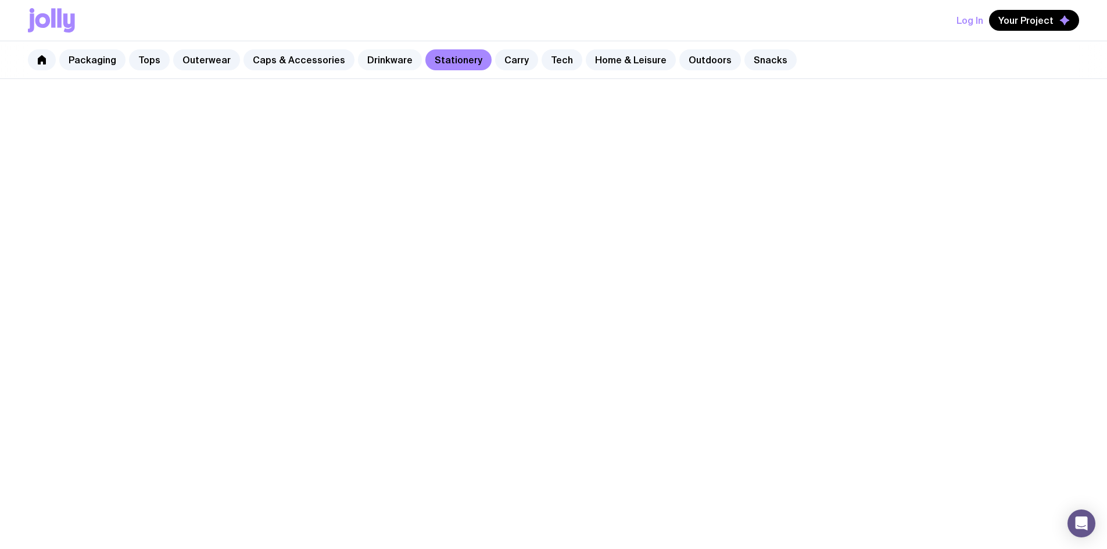
click at [368, 60] on link "Drinkware" at bounding box center [390, 59] width 64 height 21
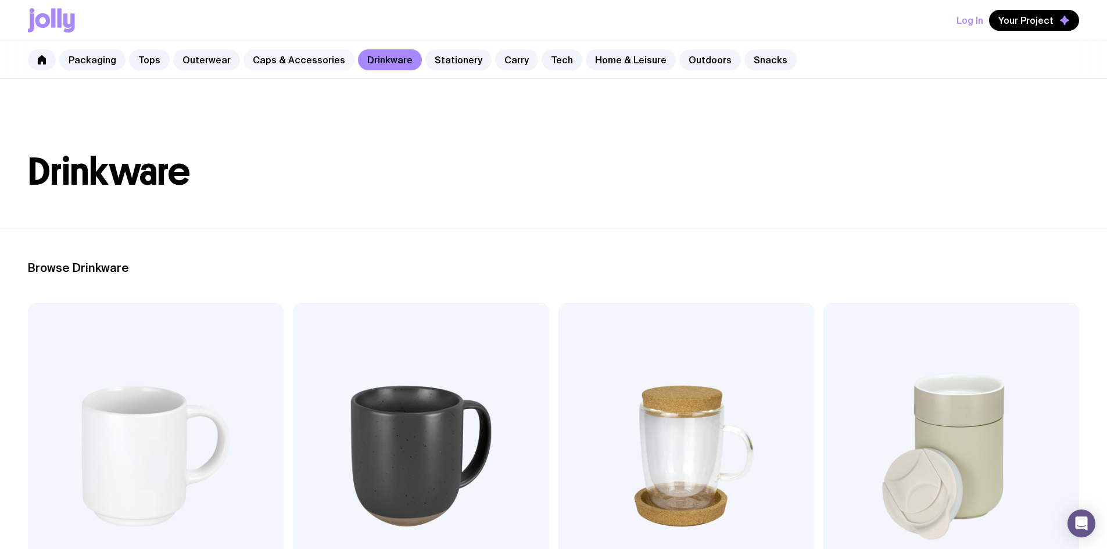
click at [340, 60] on link "Caps & Accessories" at bounding box center [298, 59] width 111 height 21
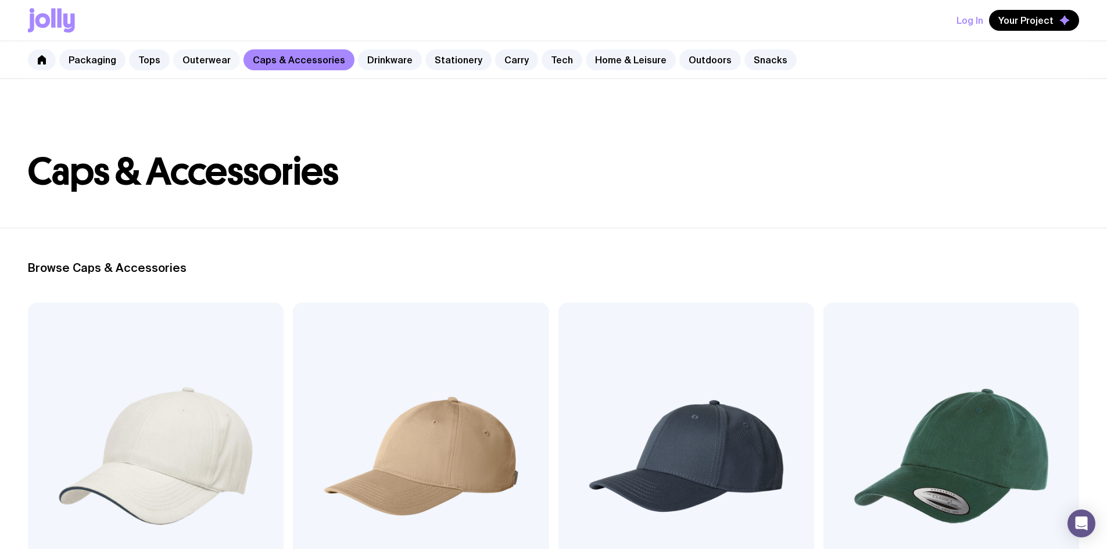
click at [193, 62] on link "Outerwear" at bounding box center [206, 59] width 67 height 21
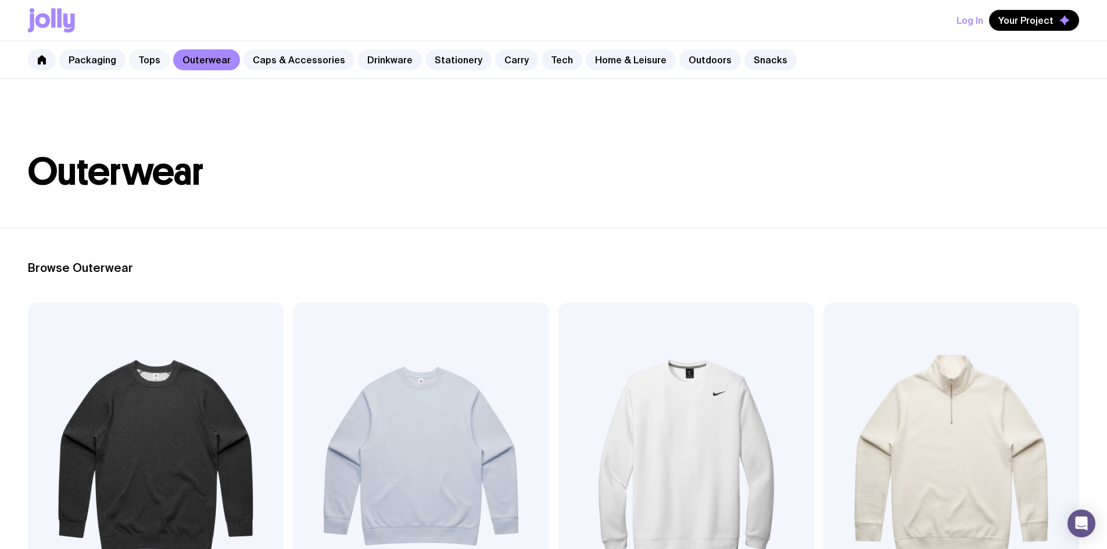
click at [150, 63] on link "Tops" at bounding box center [149, 59] width 41 height 21
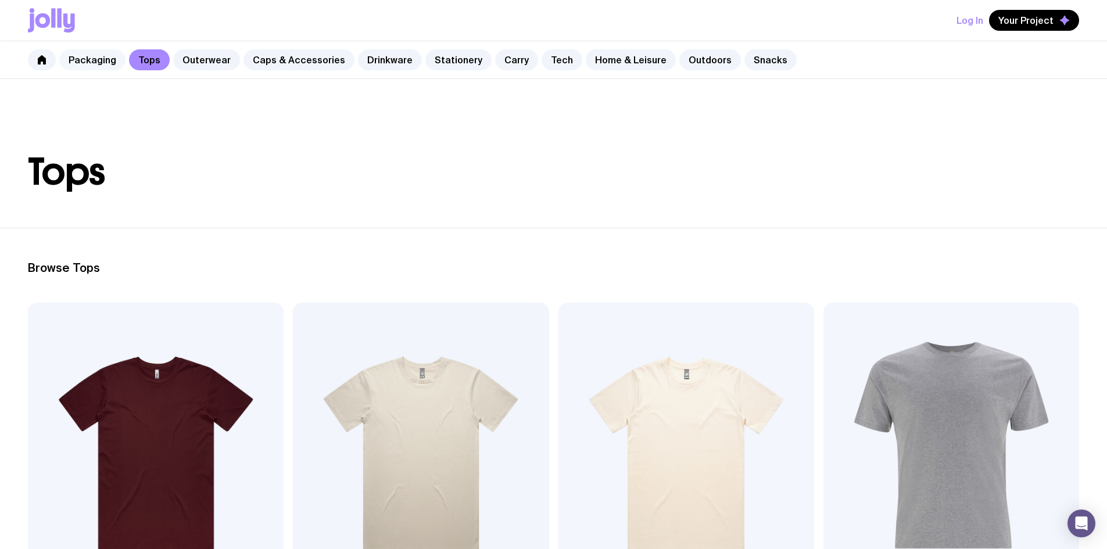
click at [99, 53] on link "Packaging" at bounding box center [92, 59] width 66 height 21
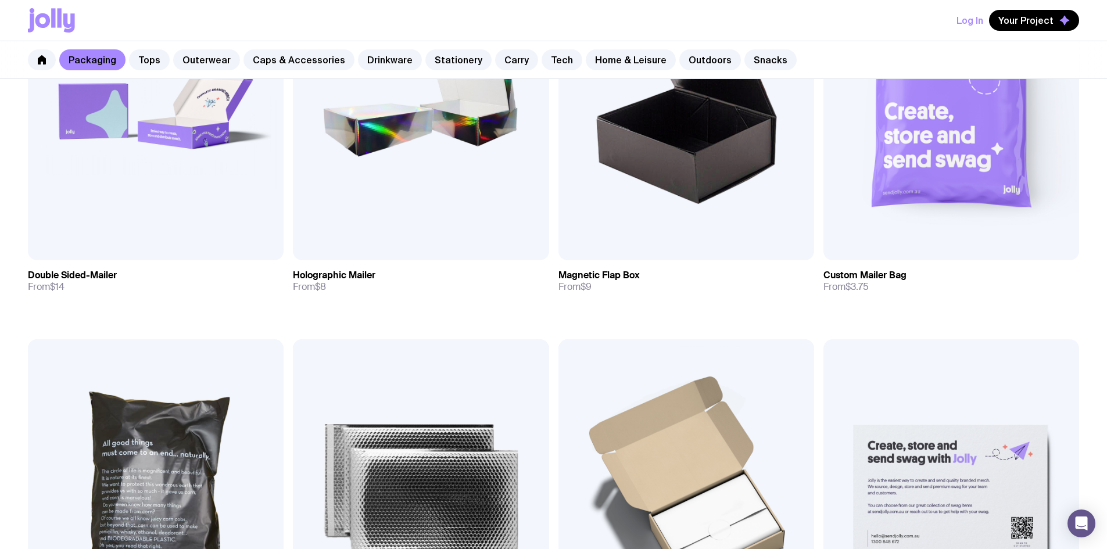
scroll to position [763, 0]
